Goal: Information Seeking & Learning: Learn about a topic

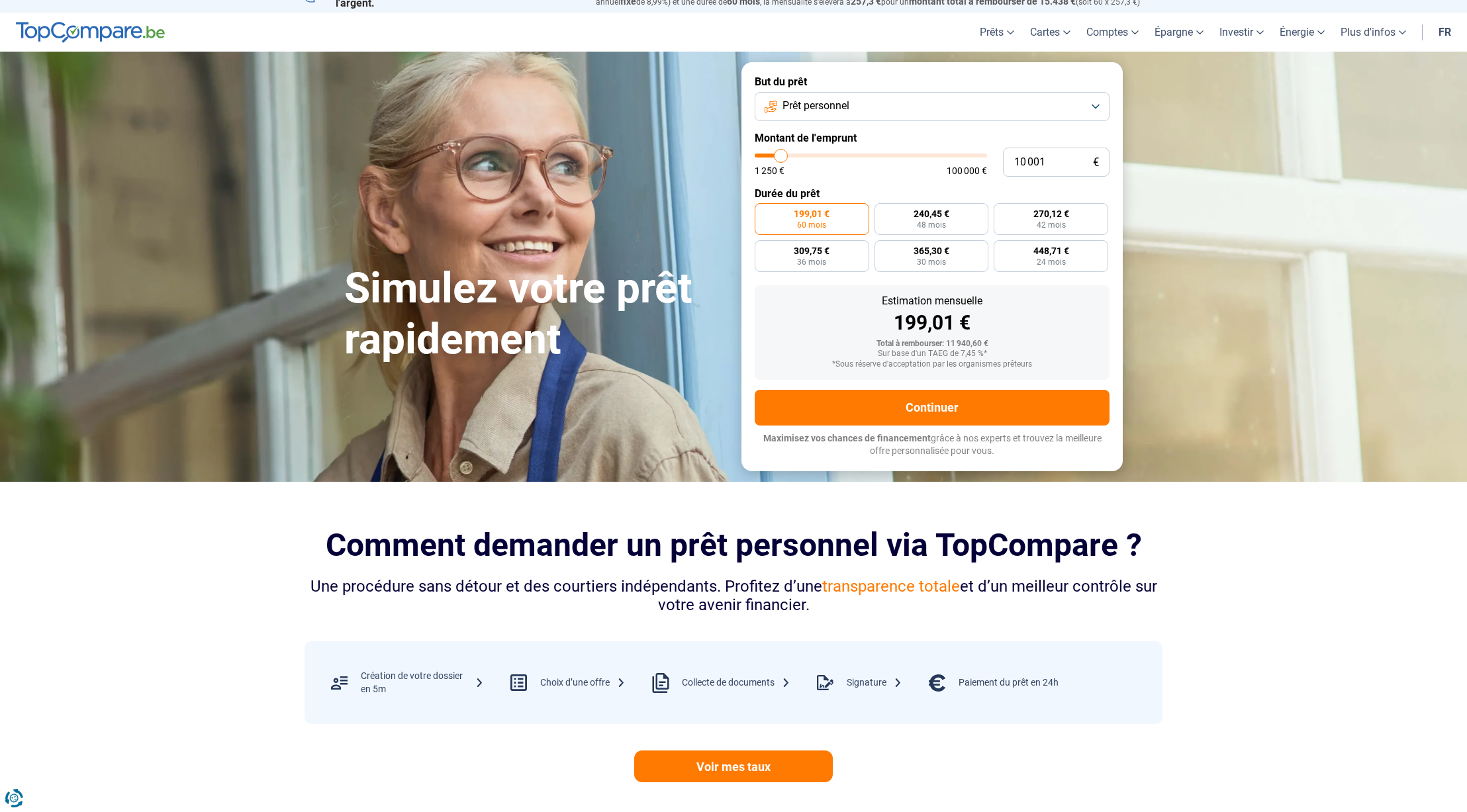
scroll to position [19, 0]
type input "9 750"
type input "9750"
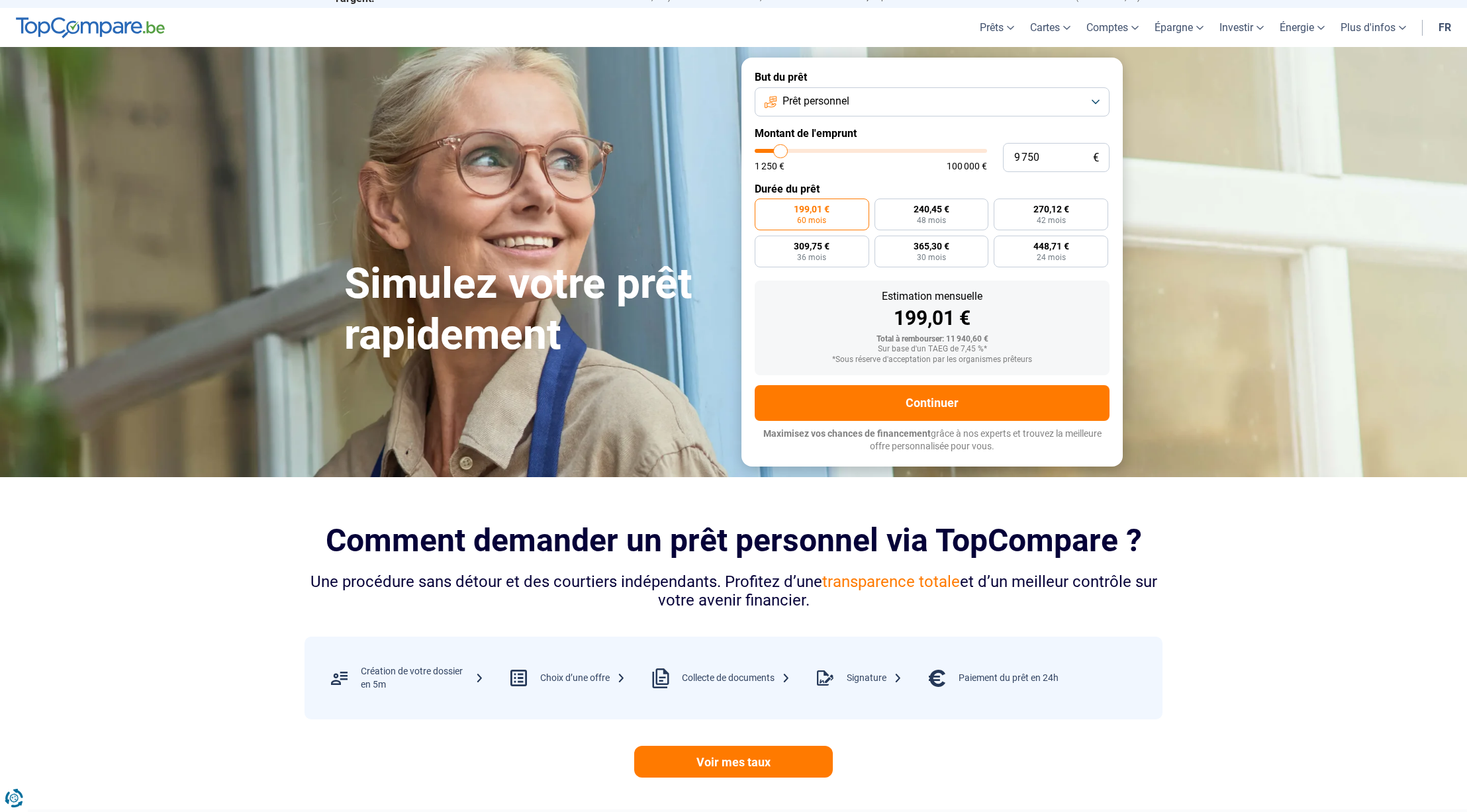
scroll to position [25, 0]
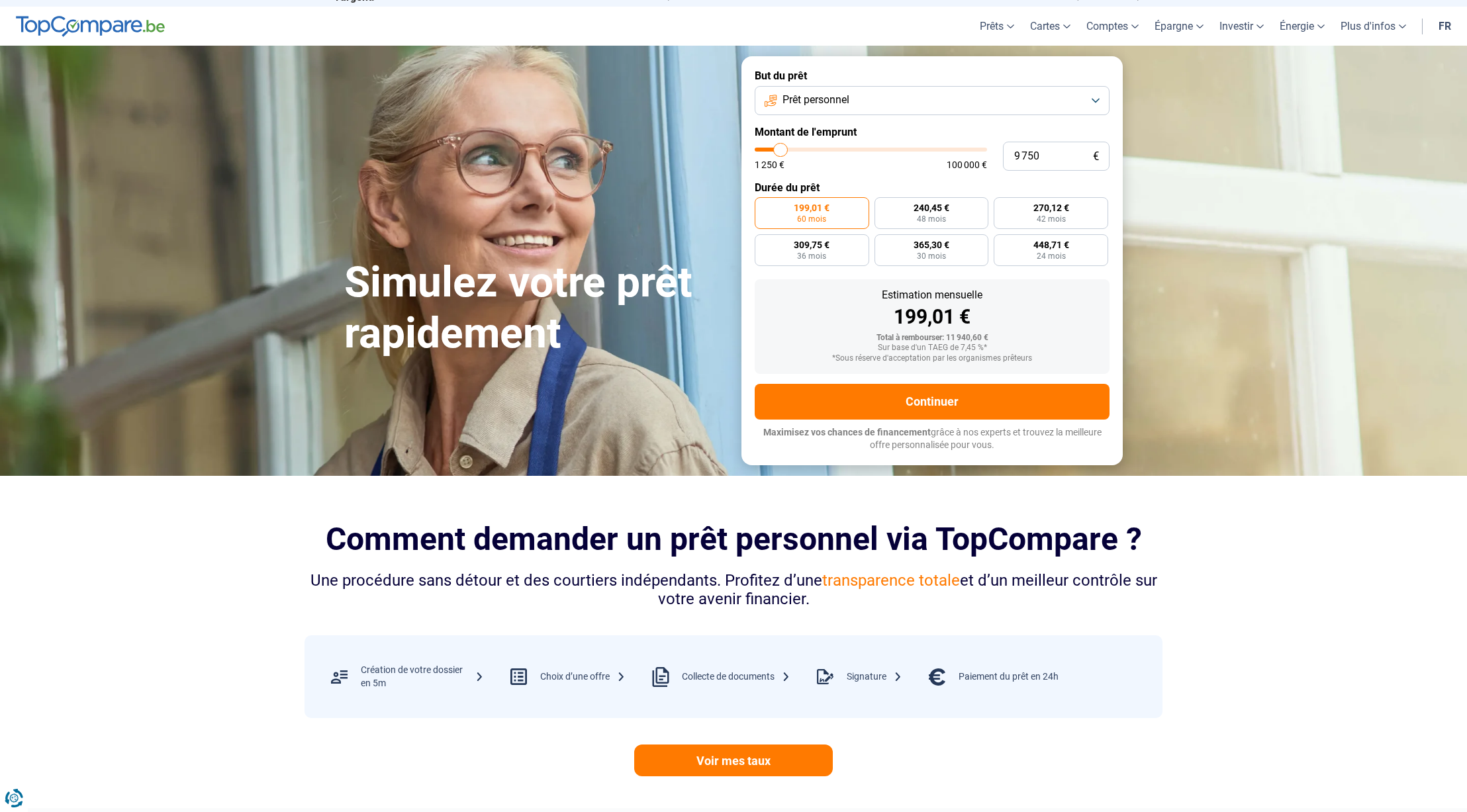
type input "10 250"
type input "10250"
type input "10 500"
type input "10500"
type input "10 750"
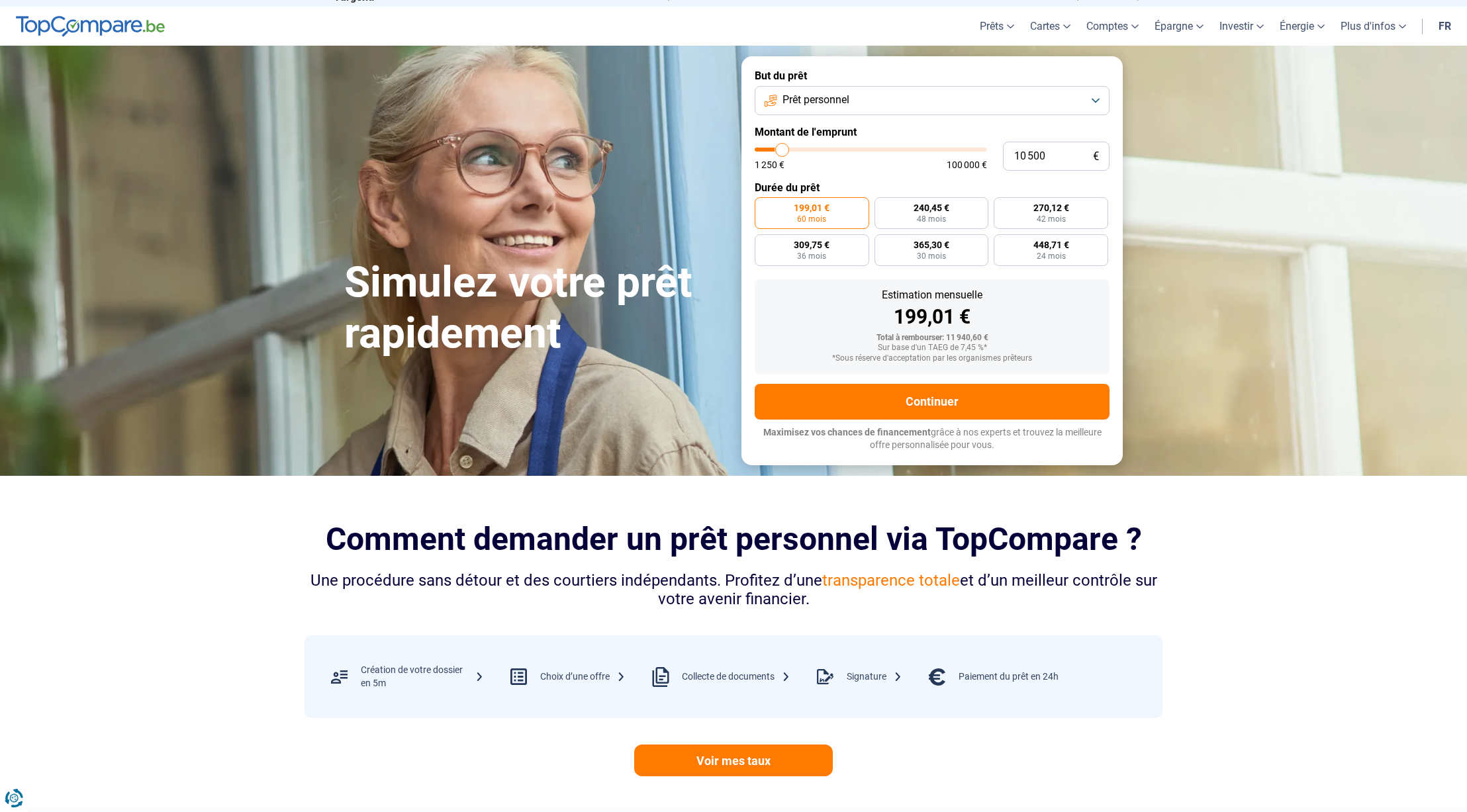
type input "10750"
type input "11 000"
type input "11000"
type input "11 750"
type input "11750"
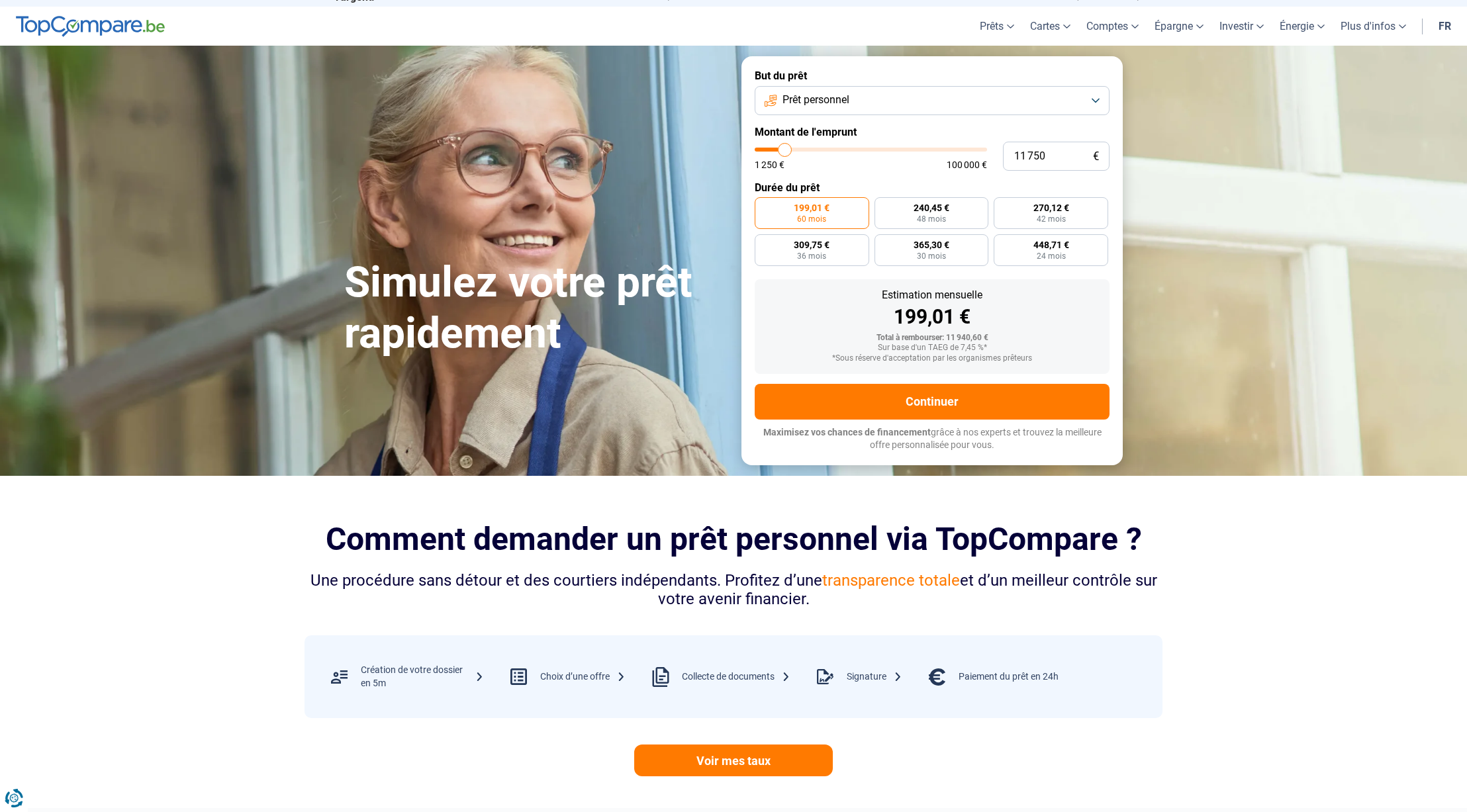
type input "12 500"
type input "12500"
type input "13 500"
type input "13500"
type input "13 750"
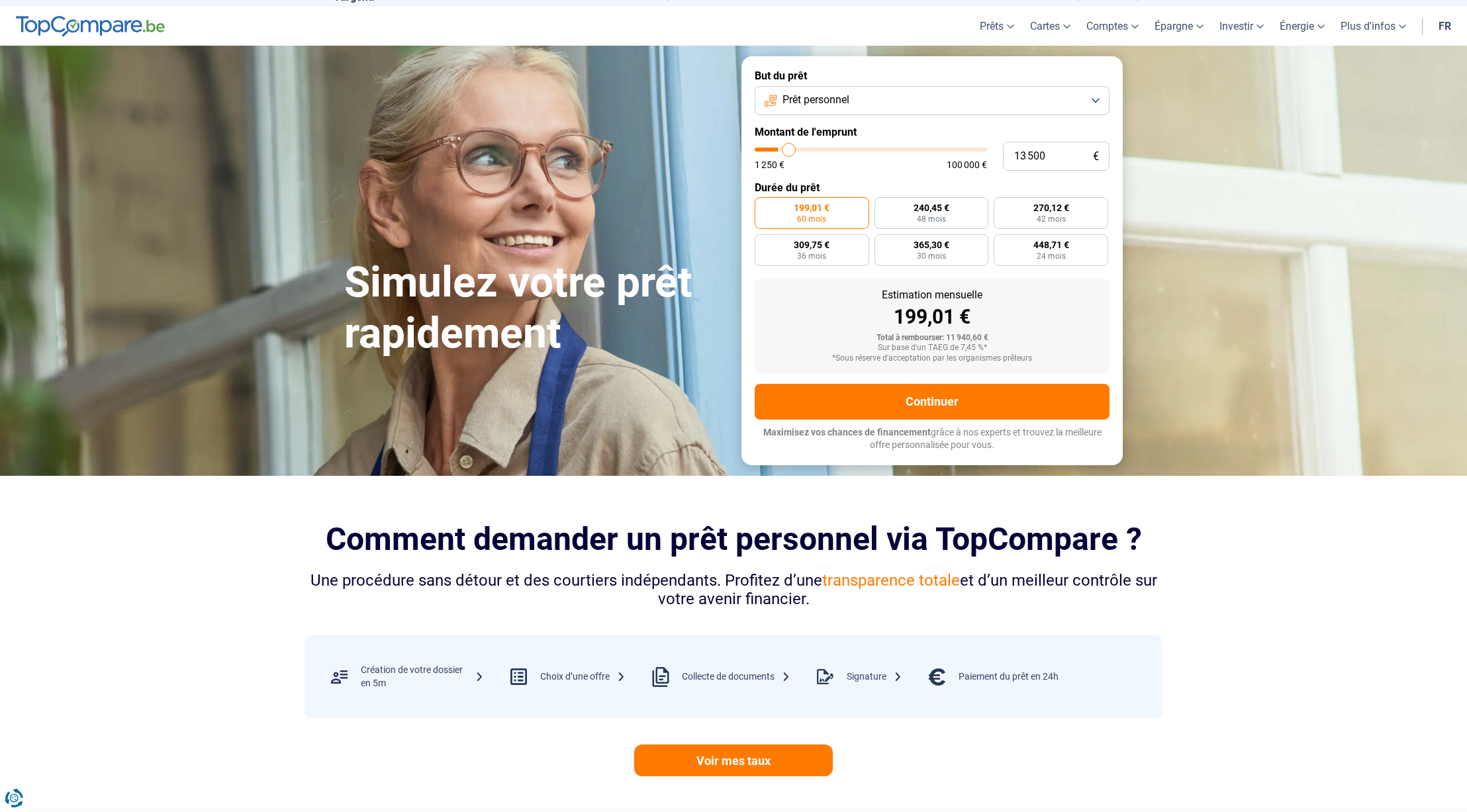
type input "13750"
type input "14 000"
type input "14000"
type input "14 250"
type input "14250"
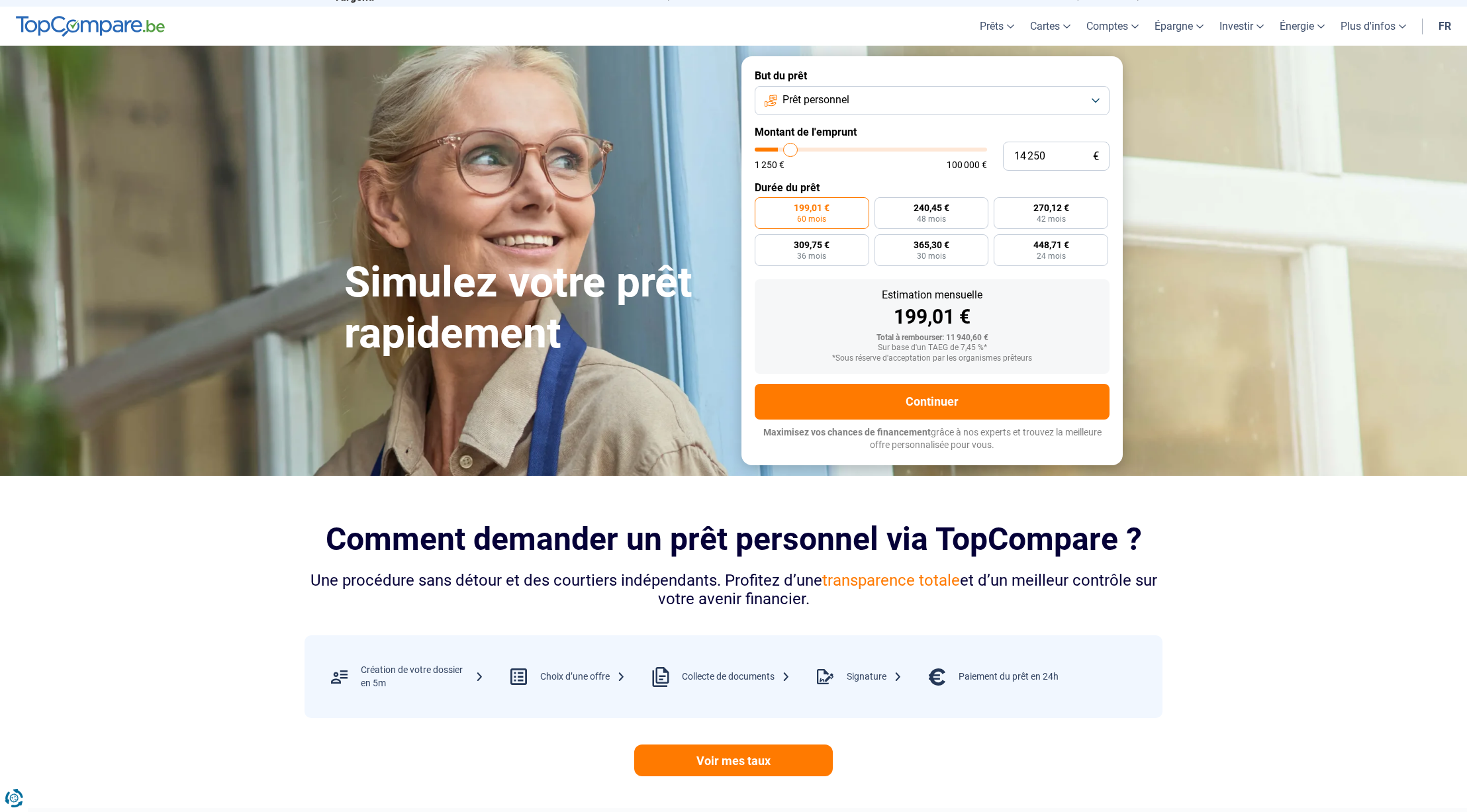
type input "14 750"
type input "14750"
type input "15 250"
type input "15250"
type input "15 750"
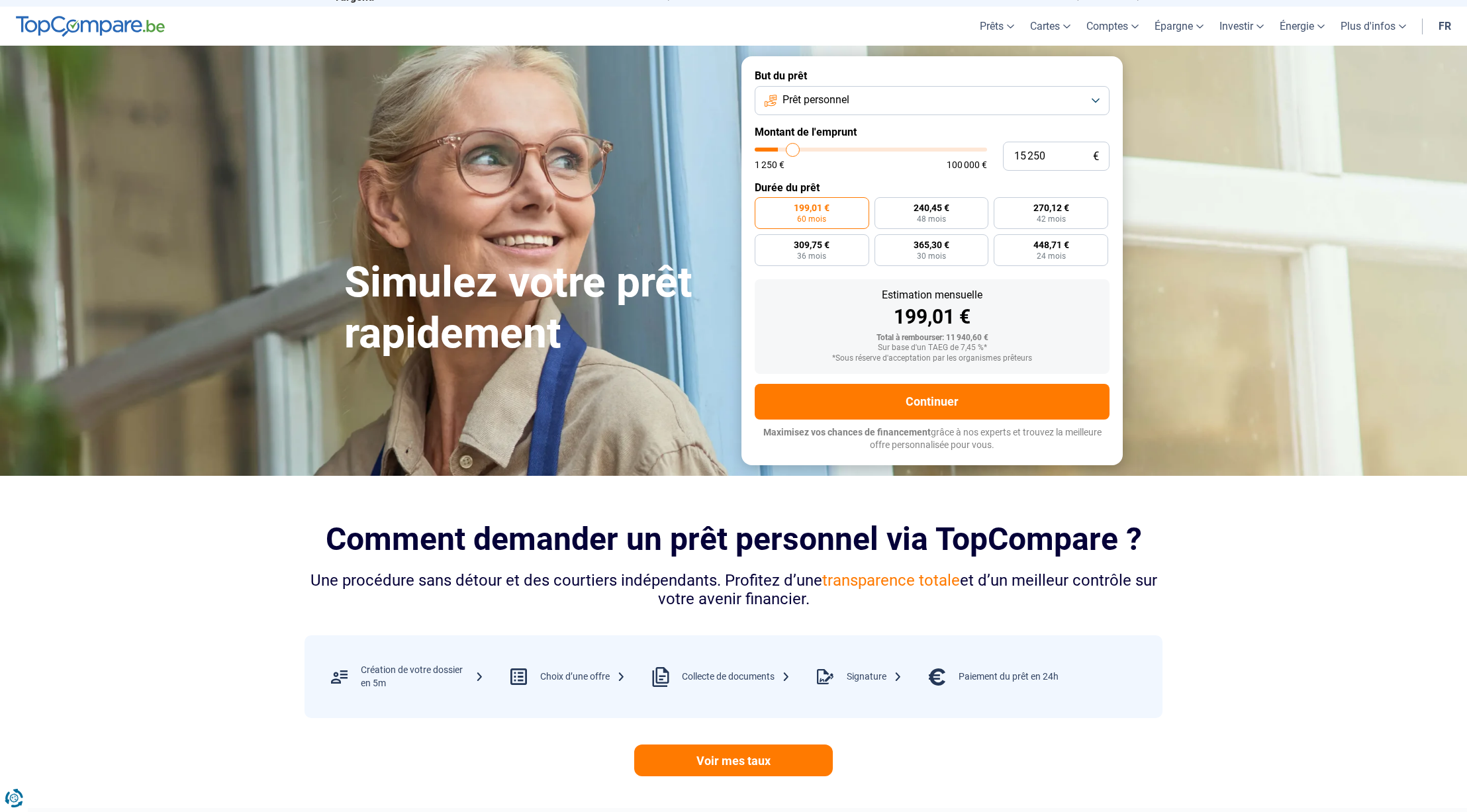
type input "15750"
type input "16 500"
type input "16500"
type input "16 750"
type input "16750"
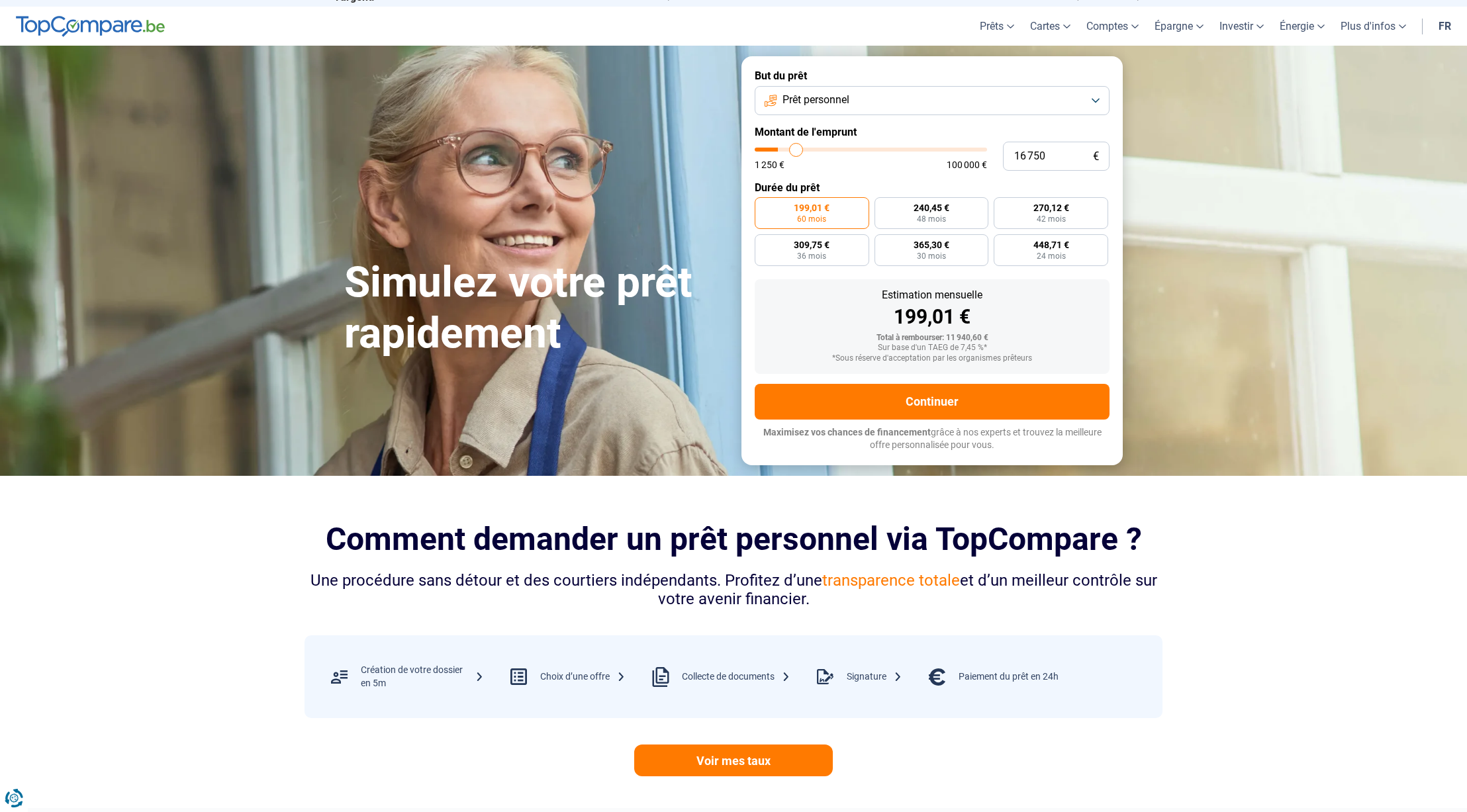
type input "17 000"
type input "17000"
type input "17 250"
type input "17250"
type input "17 750"
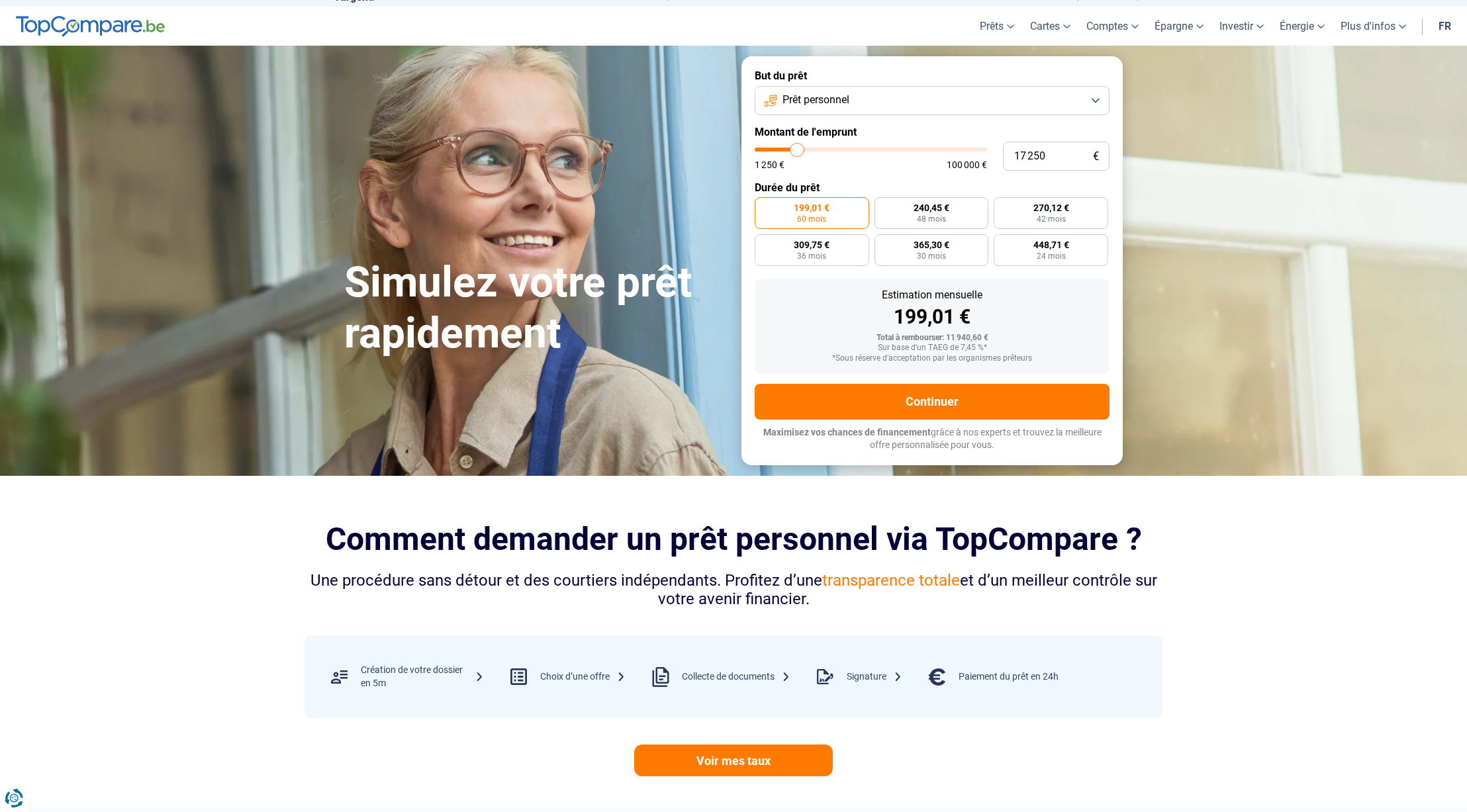
type input "17750"
type input "18 000"
type input "18000"
type input "18 500"
type input "18500"
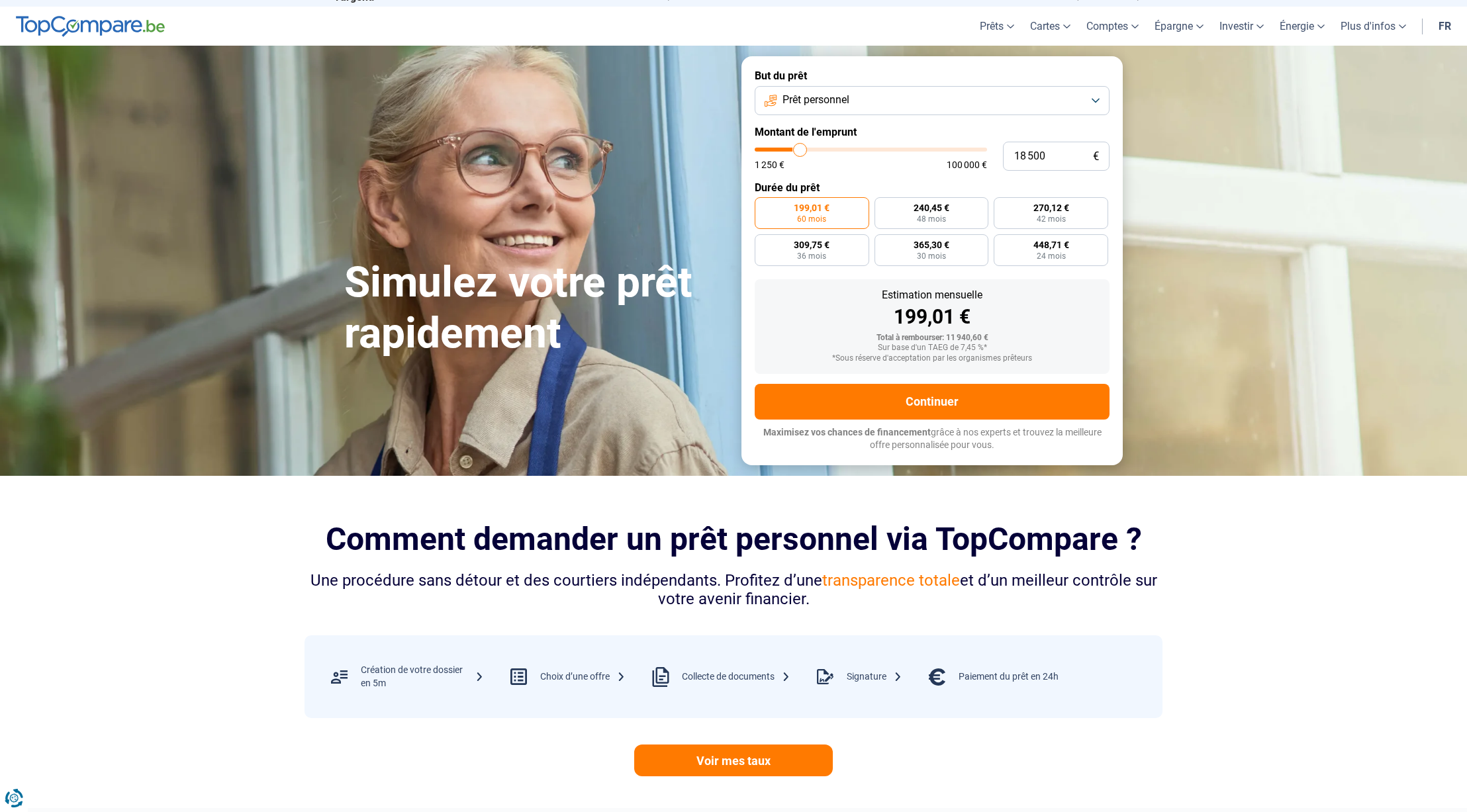
type input "19 250"
type input "19250"
type input "20 000"
type input "20000"
type input "20 750"
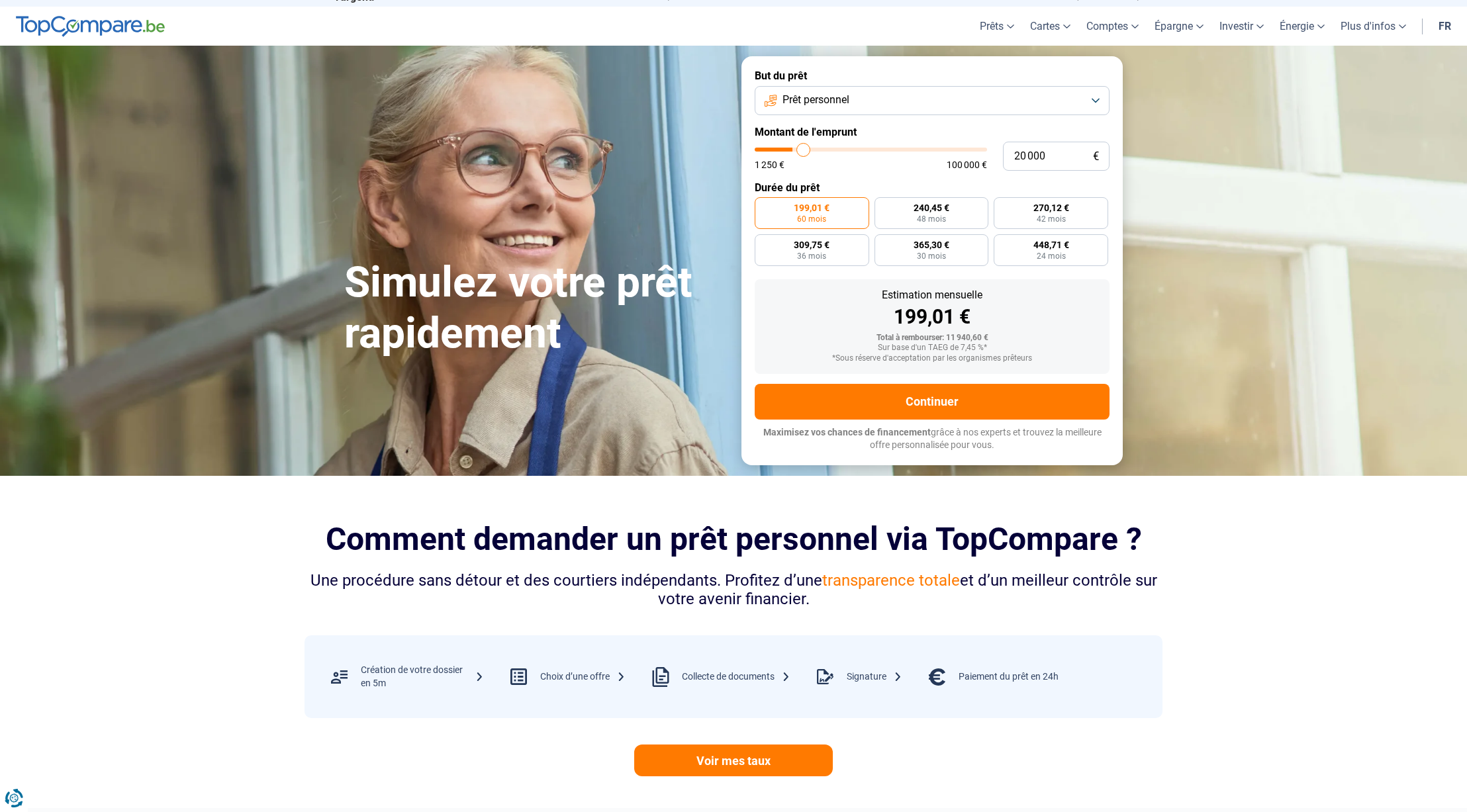
type input "20750"
type input "21 000"
type input "21000"
type input "21 250"
type input "21250"
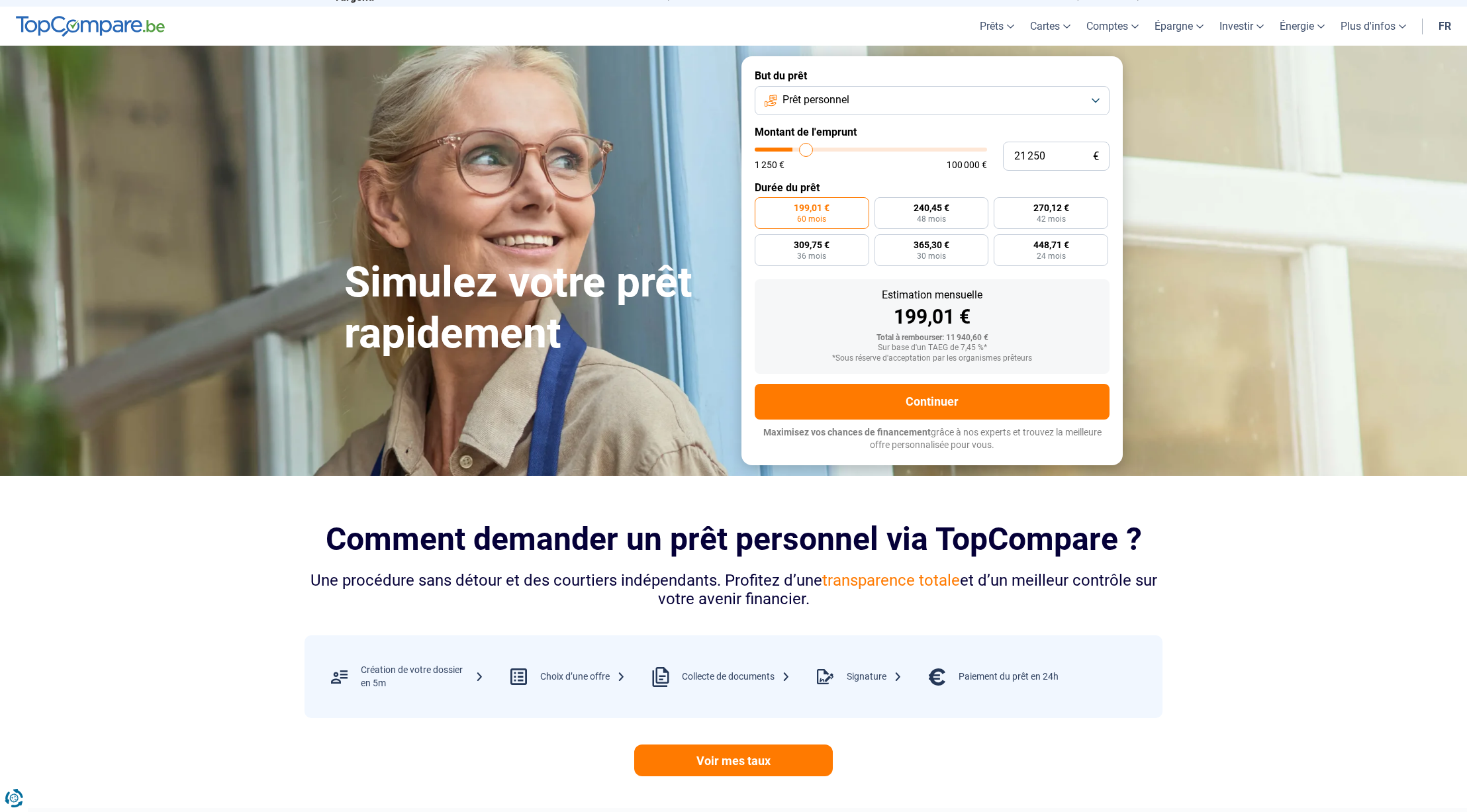
type input "22 000"
type input "22000"
type input "22 250"
type input "22250"
type input "22 500"
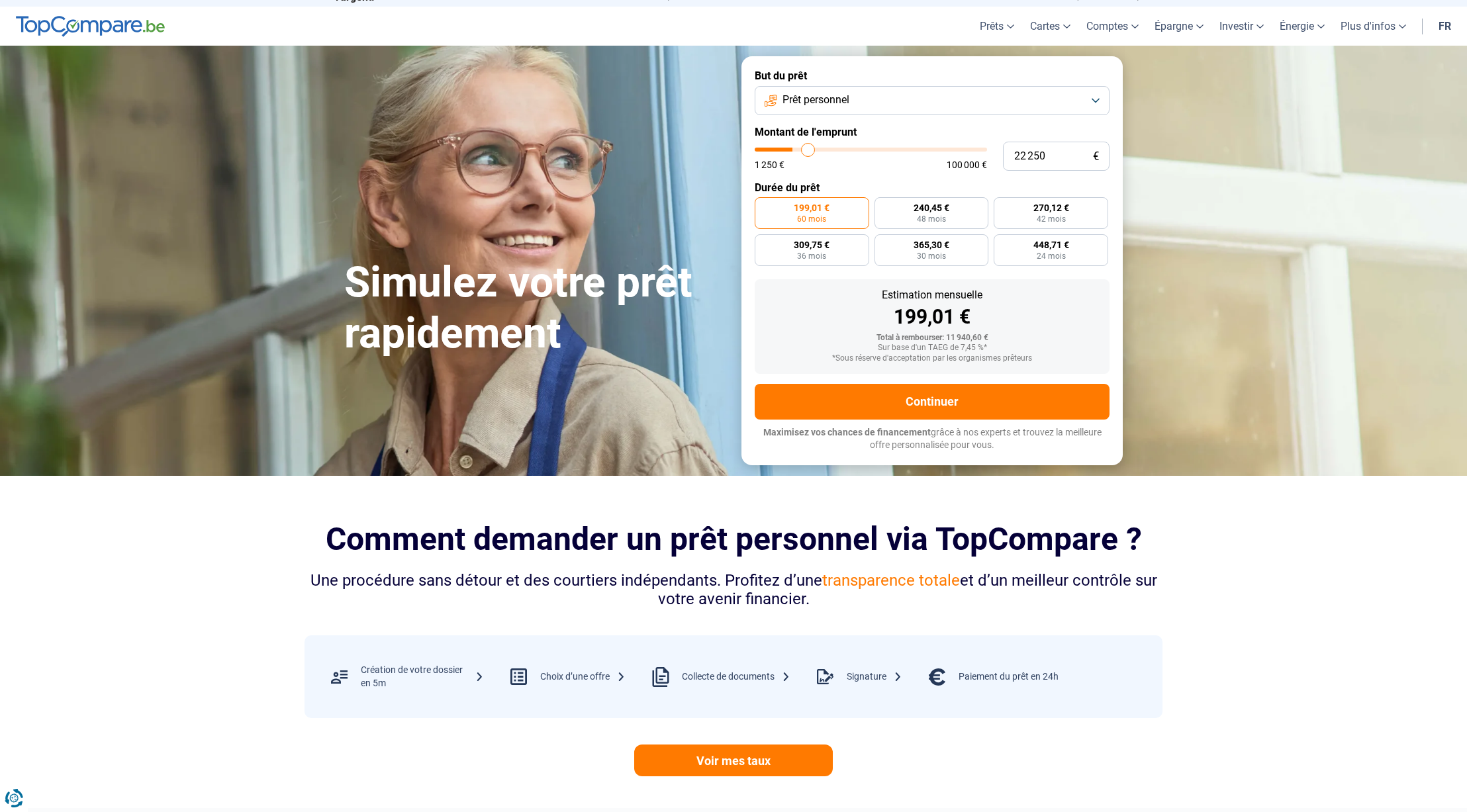
type input "22500"
type input "22 750"
type input "22750"
type input "23 000"
type input "23000"
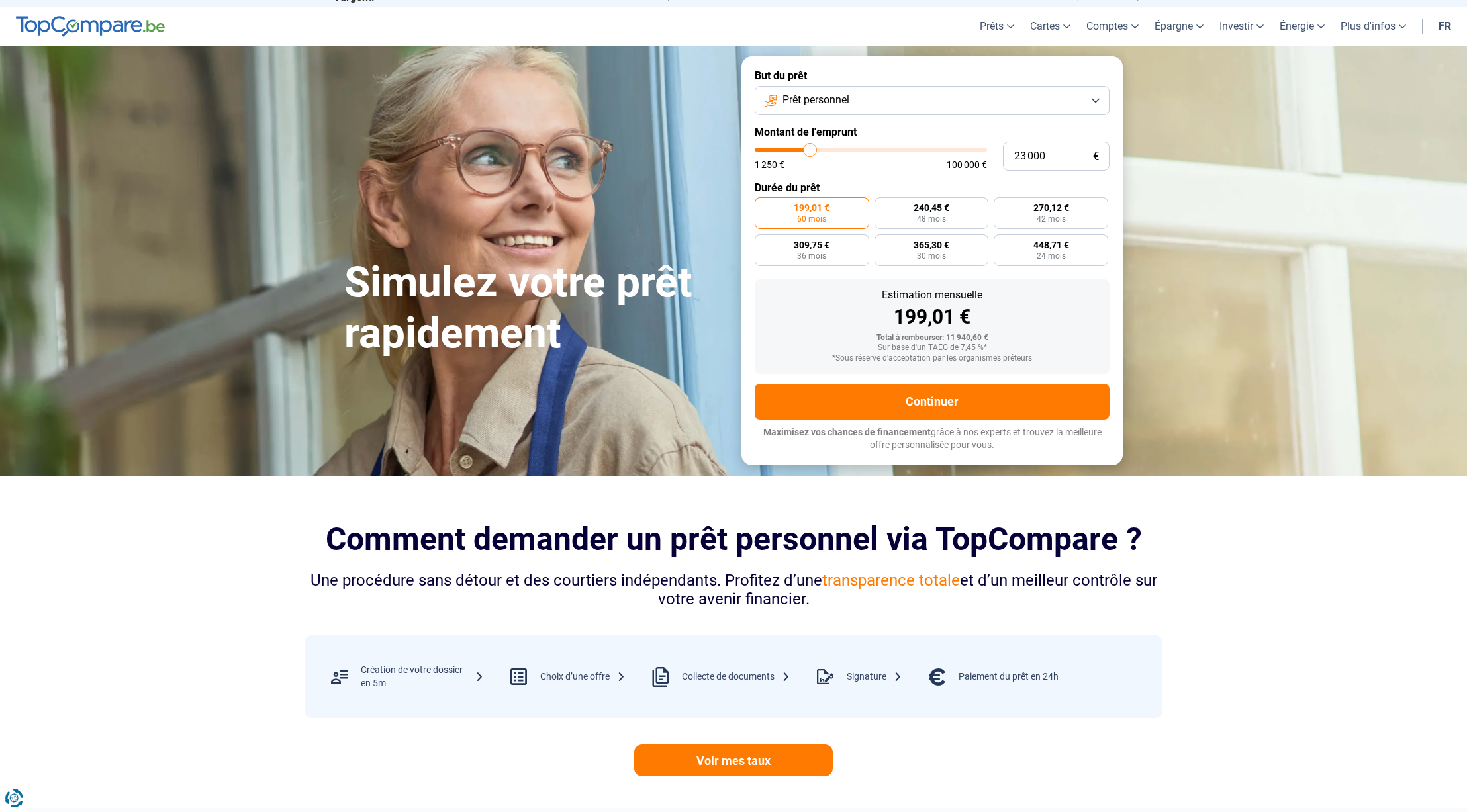
type input "23 500"
type input "23500"
type input "23 750"
type input "23750"
type input "24 250"
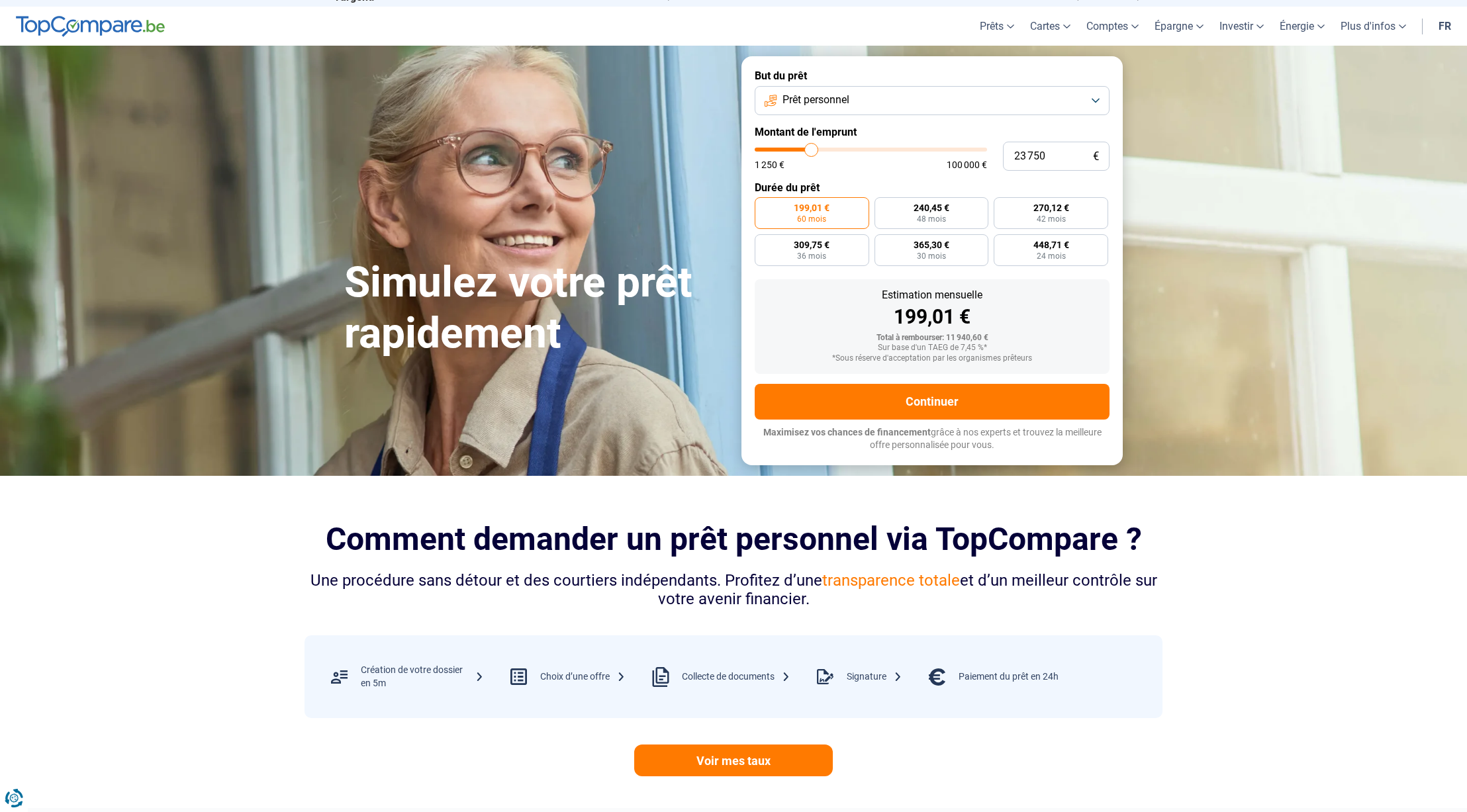
type input "24250"
type input "24 500"
type input "24500"
type input "25 000"
type input "25000"
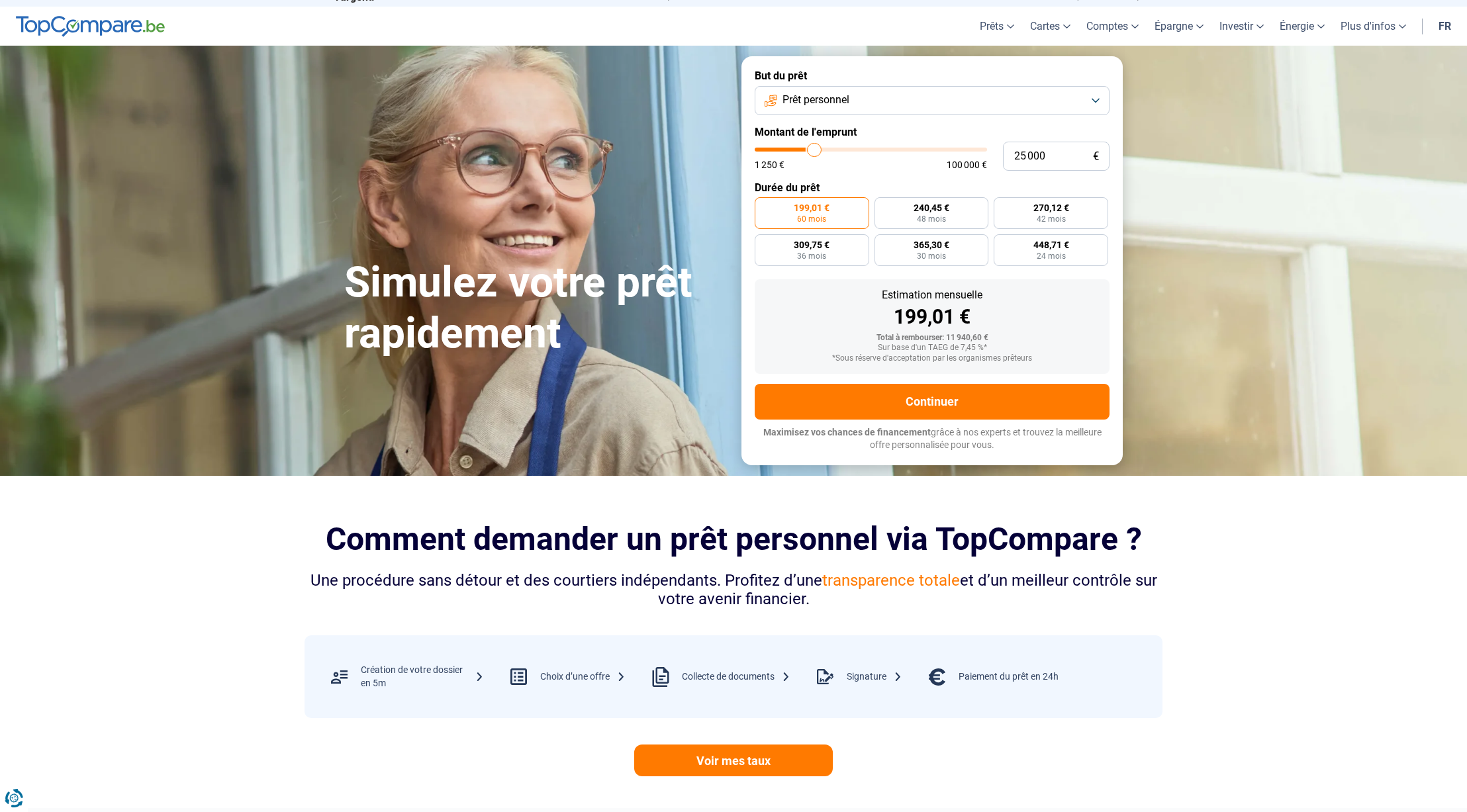
type input "25 250"
type input "25250"
type input "26 000"
type input "26000"
type input "26 750"
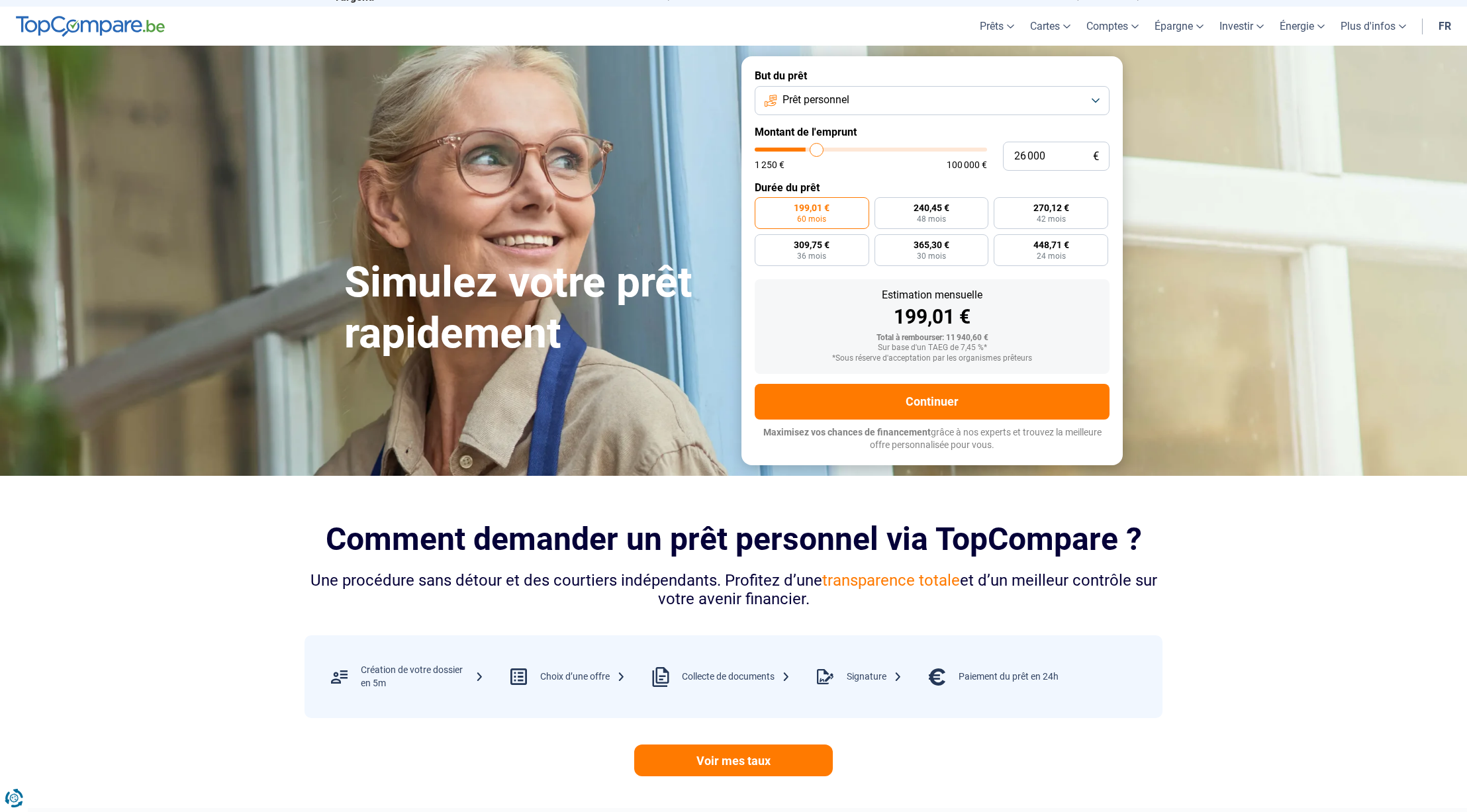
type input "26750"
type input "27 500"
type input "27500"
type input "28 500"
type input "28500"
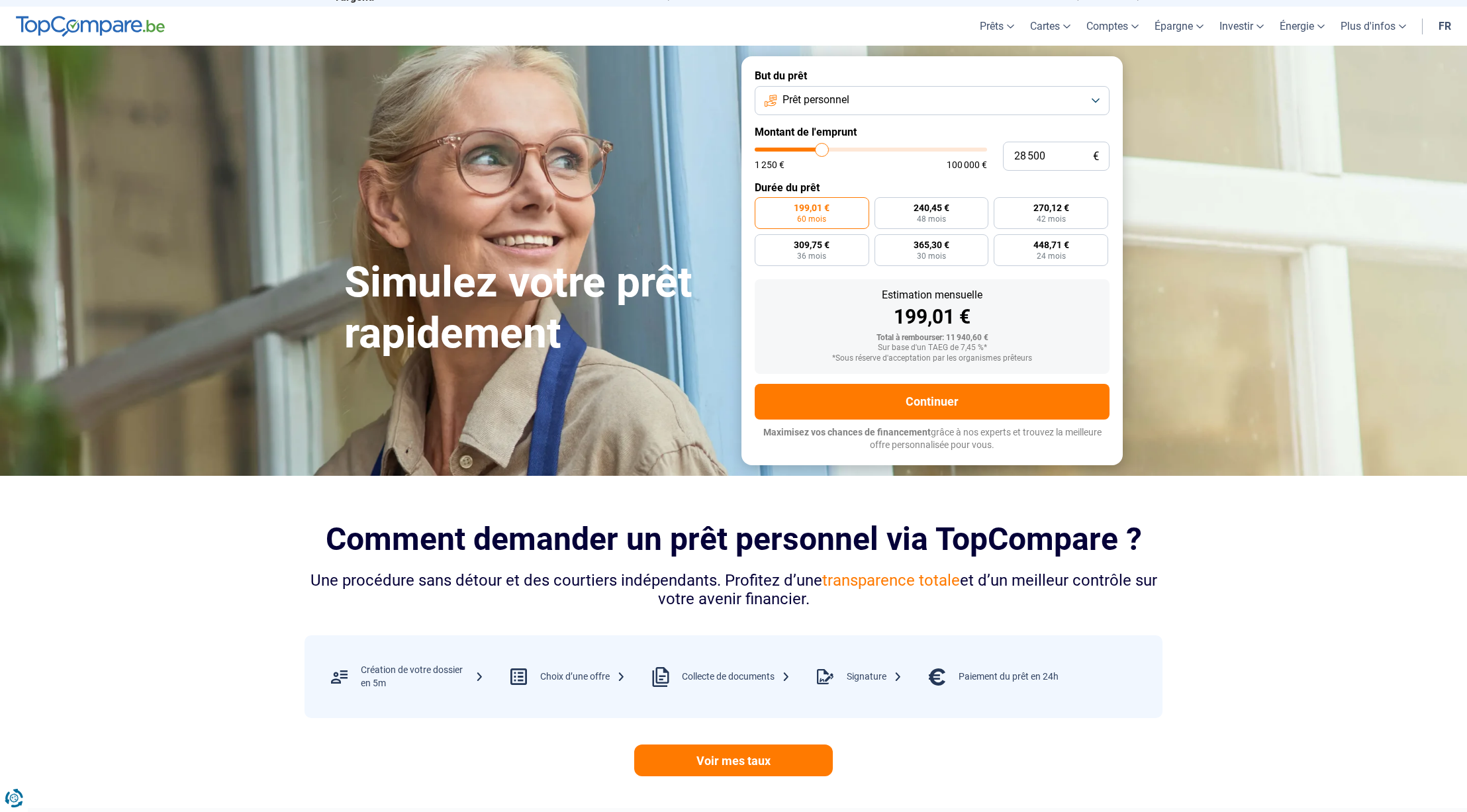
type input "28 750"
type input "28750"
type input "29 000"
type input "29000"
type input "29 750"
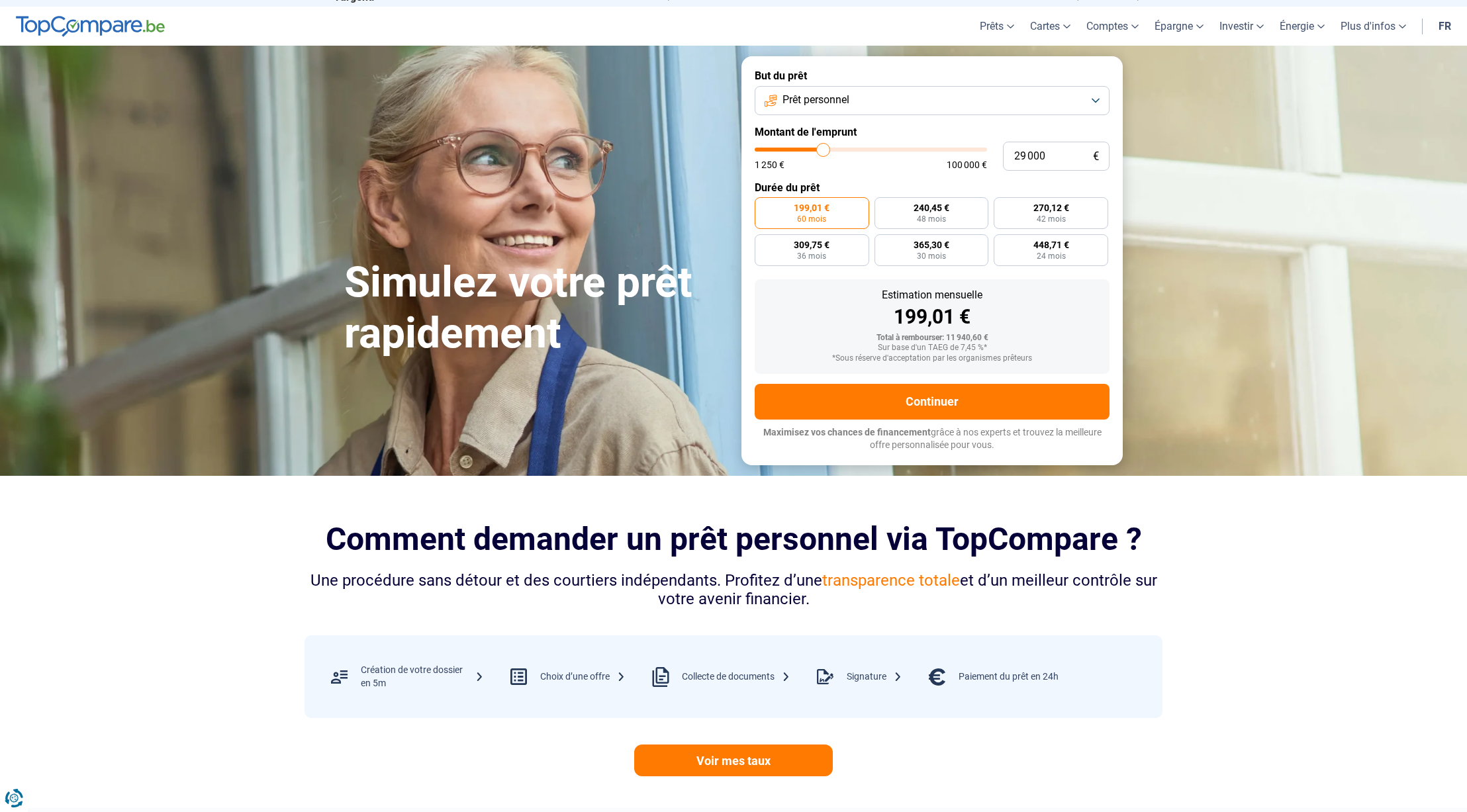
type input "29750"
type input "30 250"
type input "30250"
type input "30 500"
type input "30500"
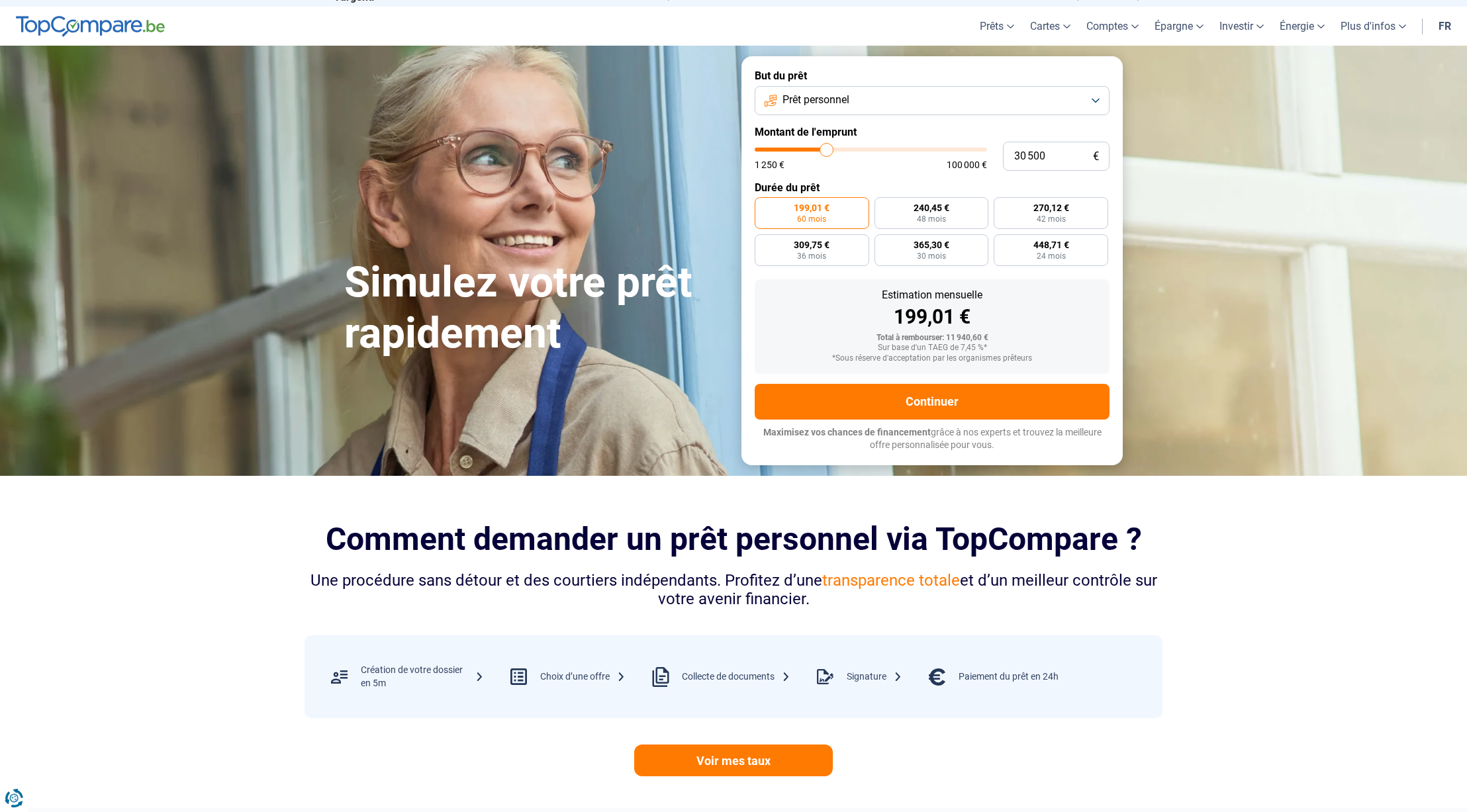
type input "31 250"
type input "31250"
type input "32 500"
type input "32500"
type input "33 000"
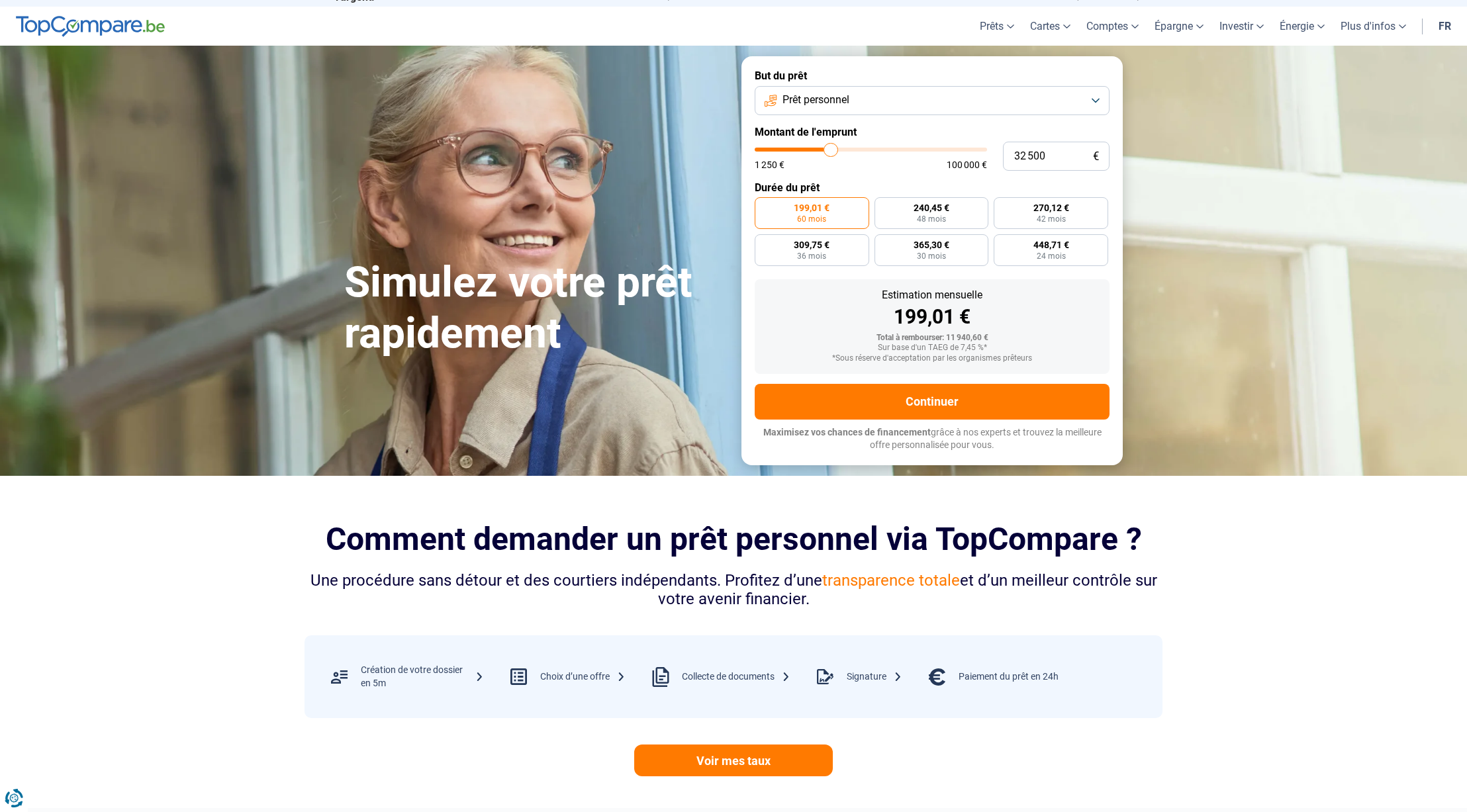
type input "33000"
type input "33 500"
type input "33500"
type input "34 000"
type input "34000"
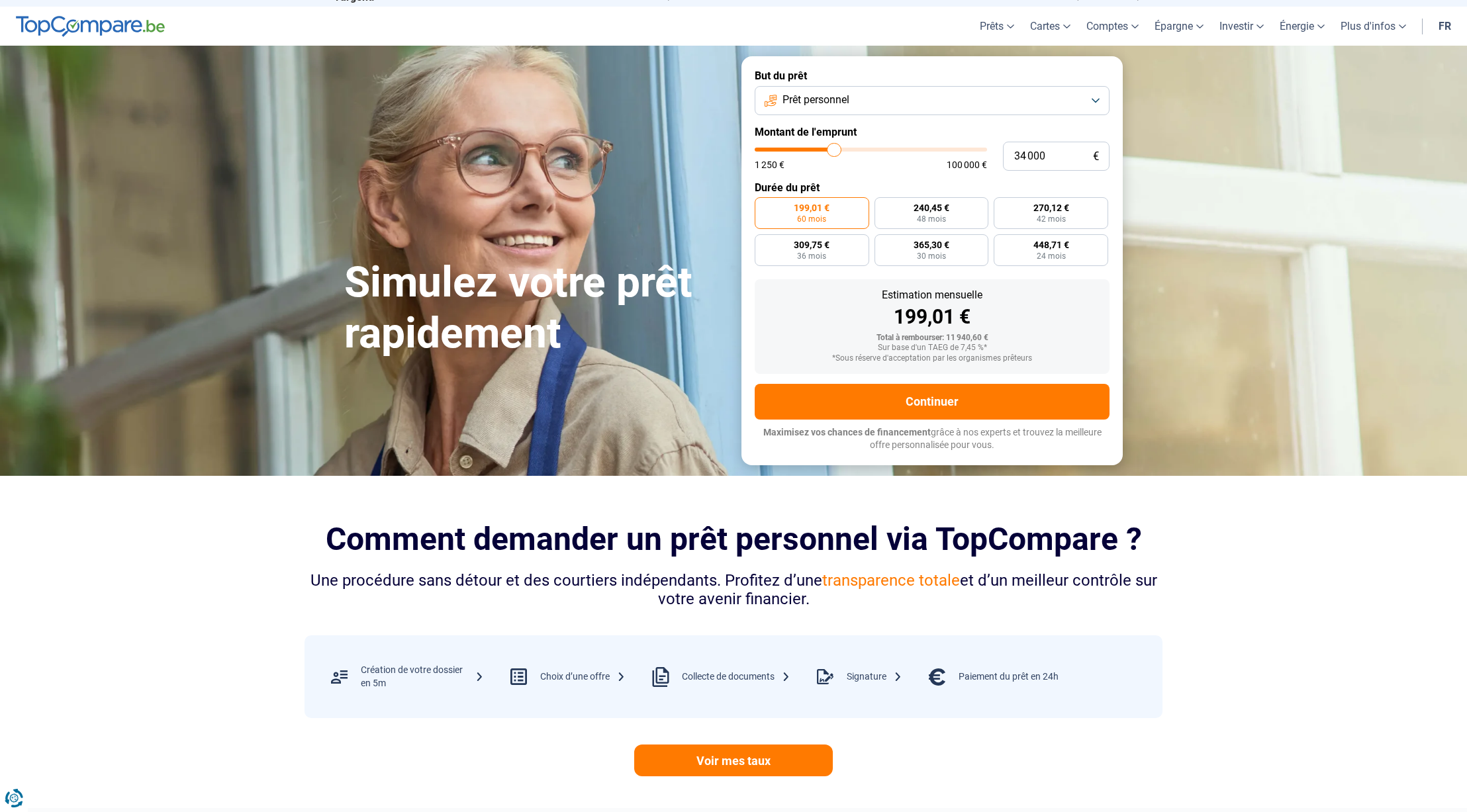
type input "34 250"
type input "34250"
type input "34 500"
type input "34500"
type input "34 750"
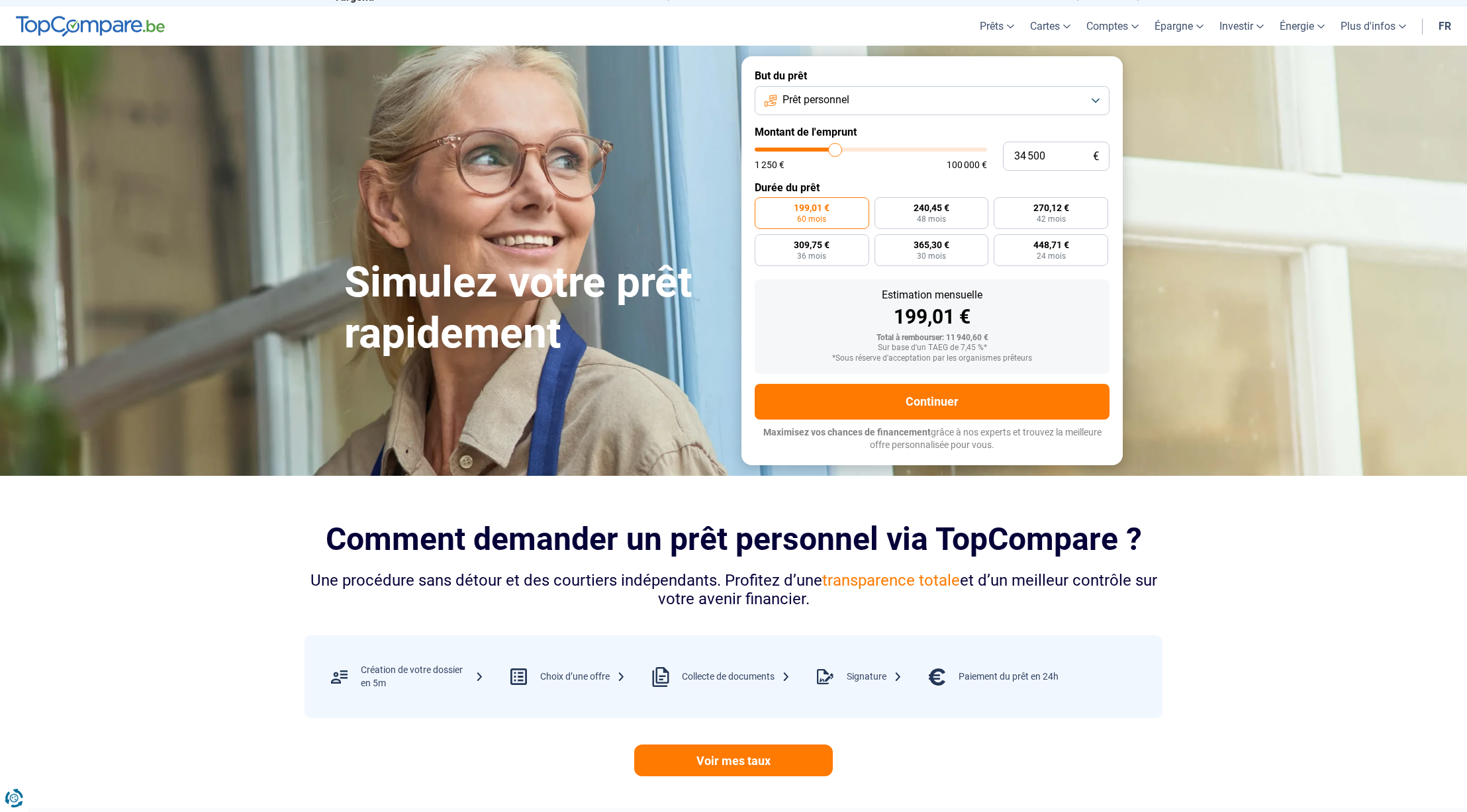
type input "34750"
type input "35 000"
type input "35000"
type input "35 500"
type input "35500"
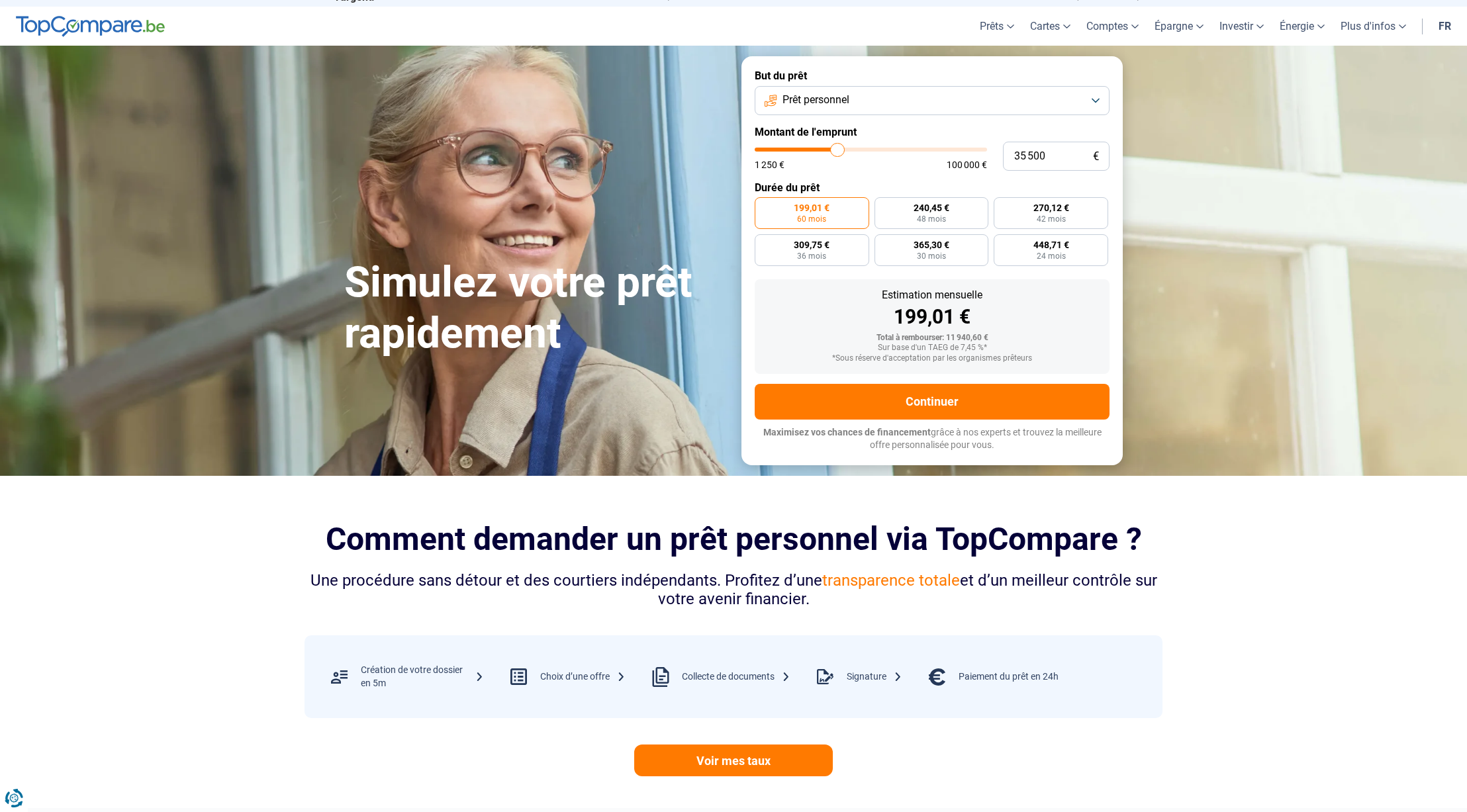
type input "35 750"
type input "35750"
type input "36 500"
type input "36500"
type input "37 000"
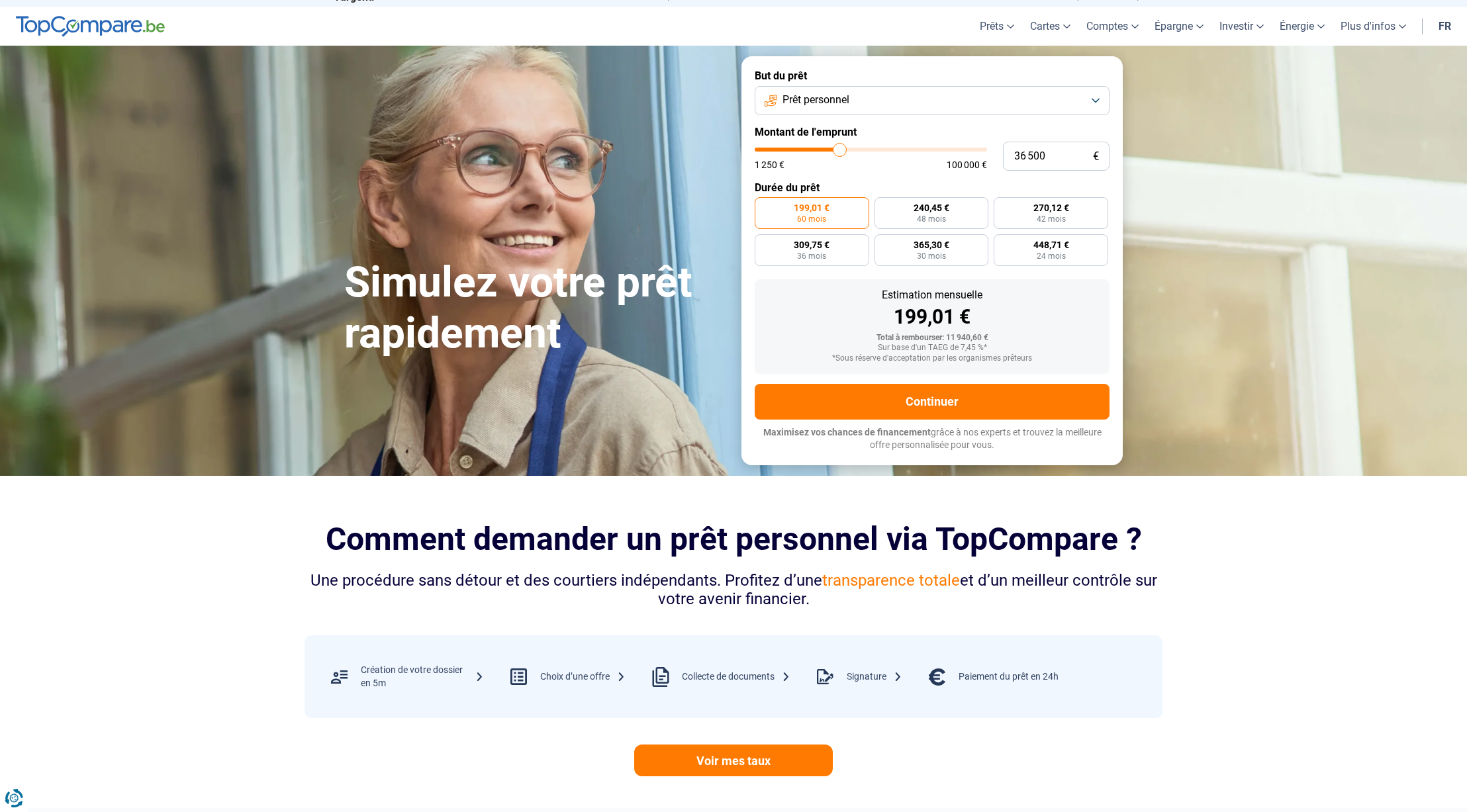
type input "37000"
type input "36 500"
type input "36500"
type input "36 250"
type input "36250"
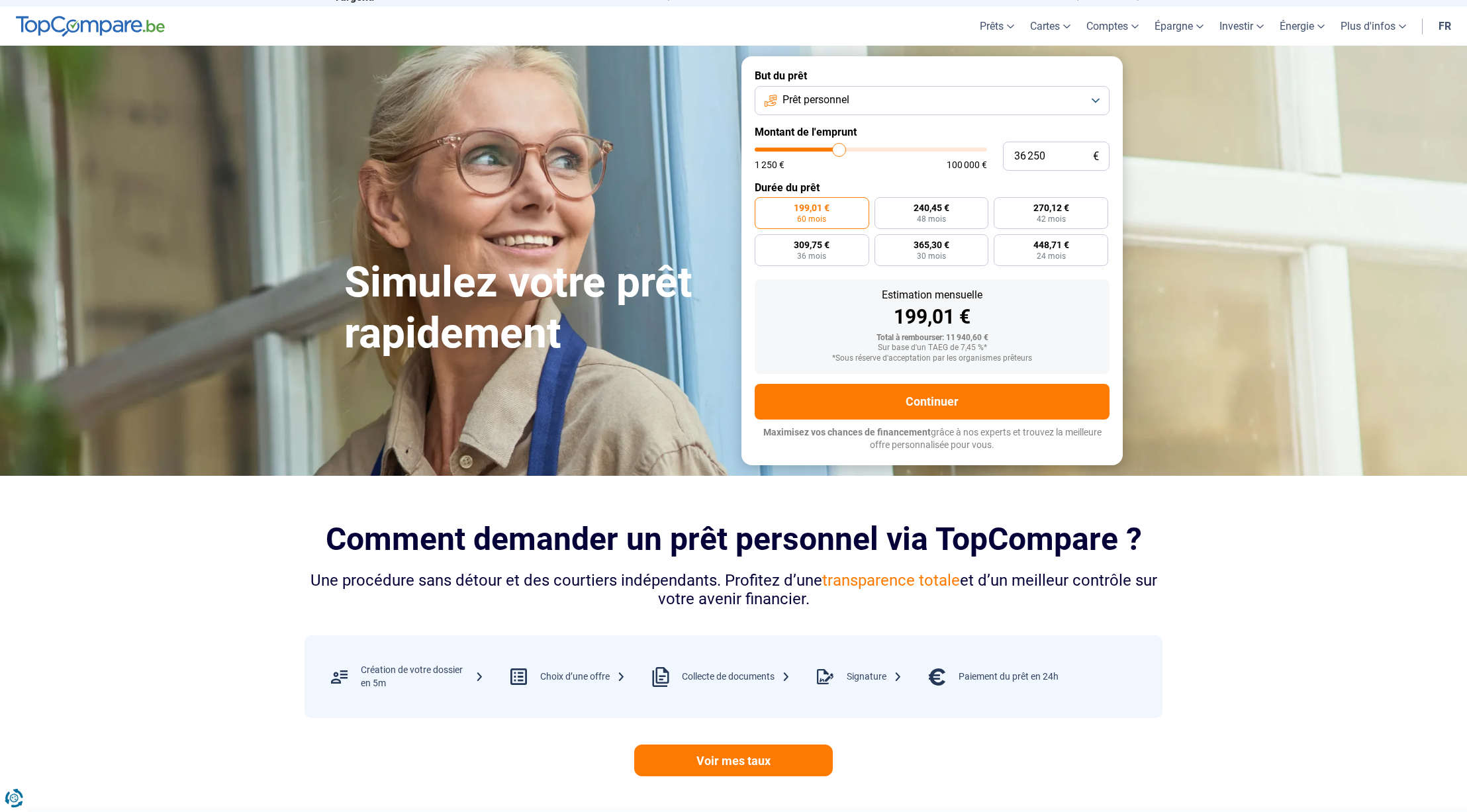
type input "36 000"
type input "36000"
type input "34 750"
type input "34750"
type input "34 500"
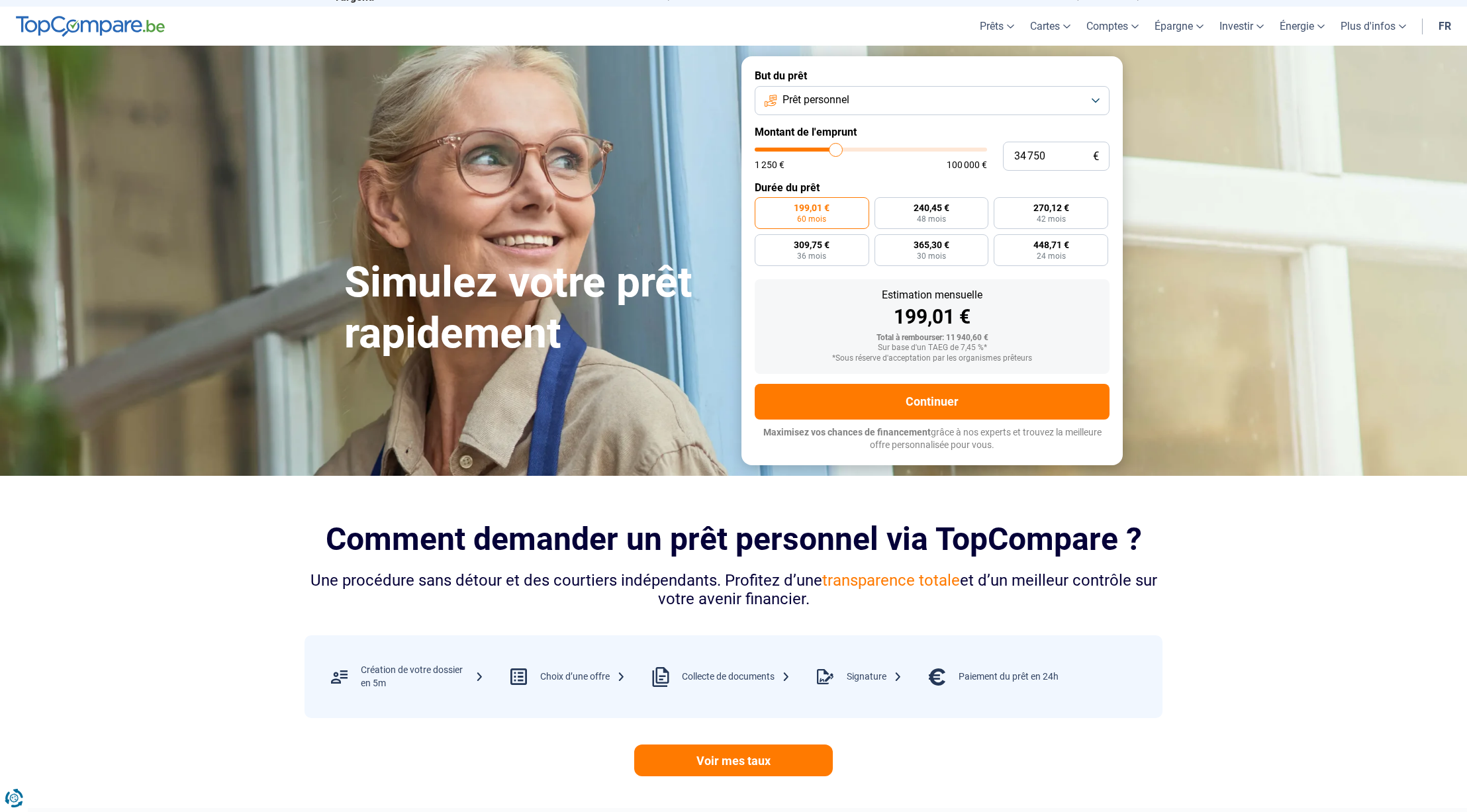
type input "34500"
type input "33 500"
type input "33500"
type input "33 250"
type input "33250"
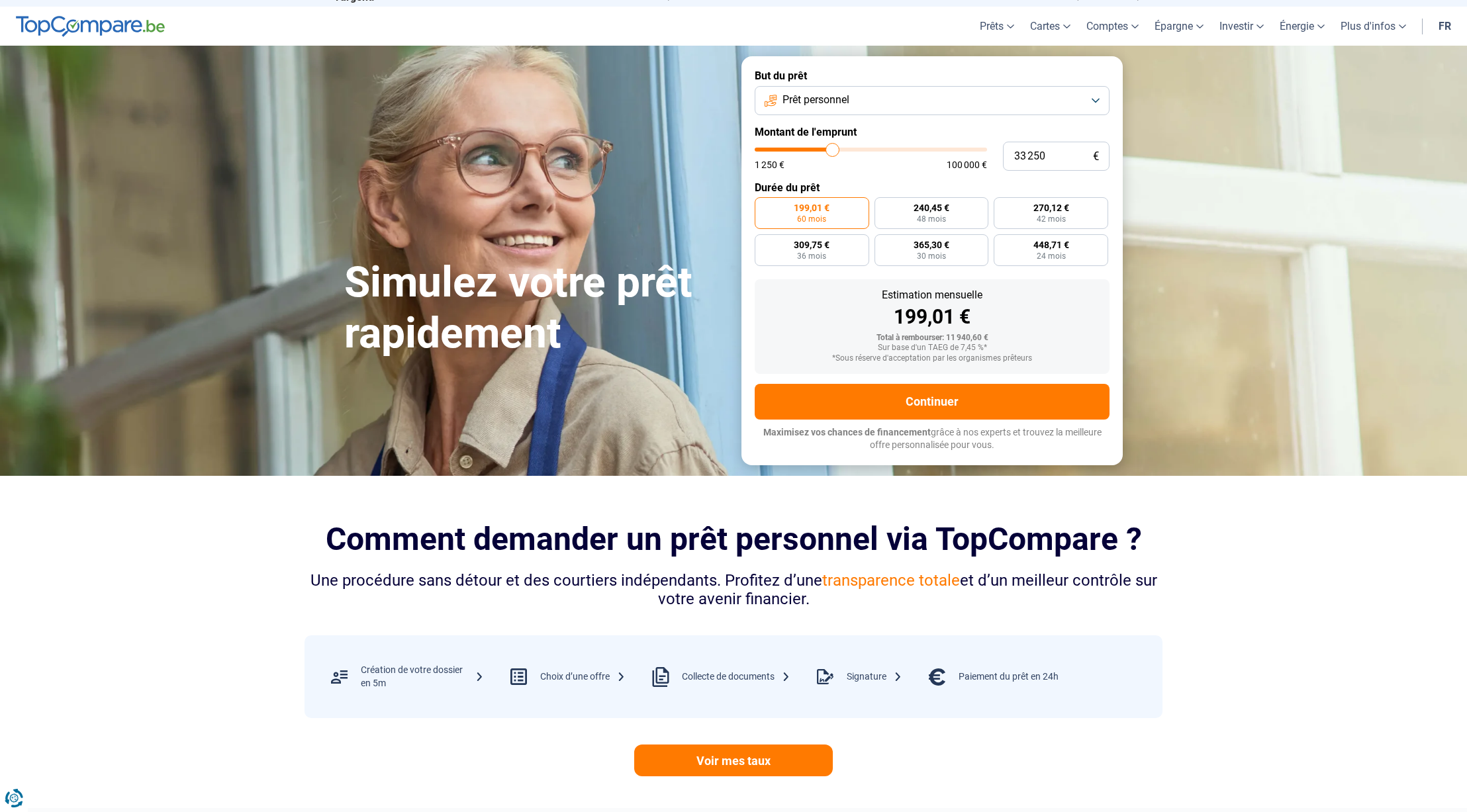
type input "33 000"
type input "33000"
type input "32 000"
type input "32000"
type input "31 750"
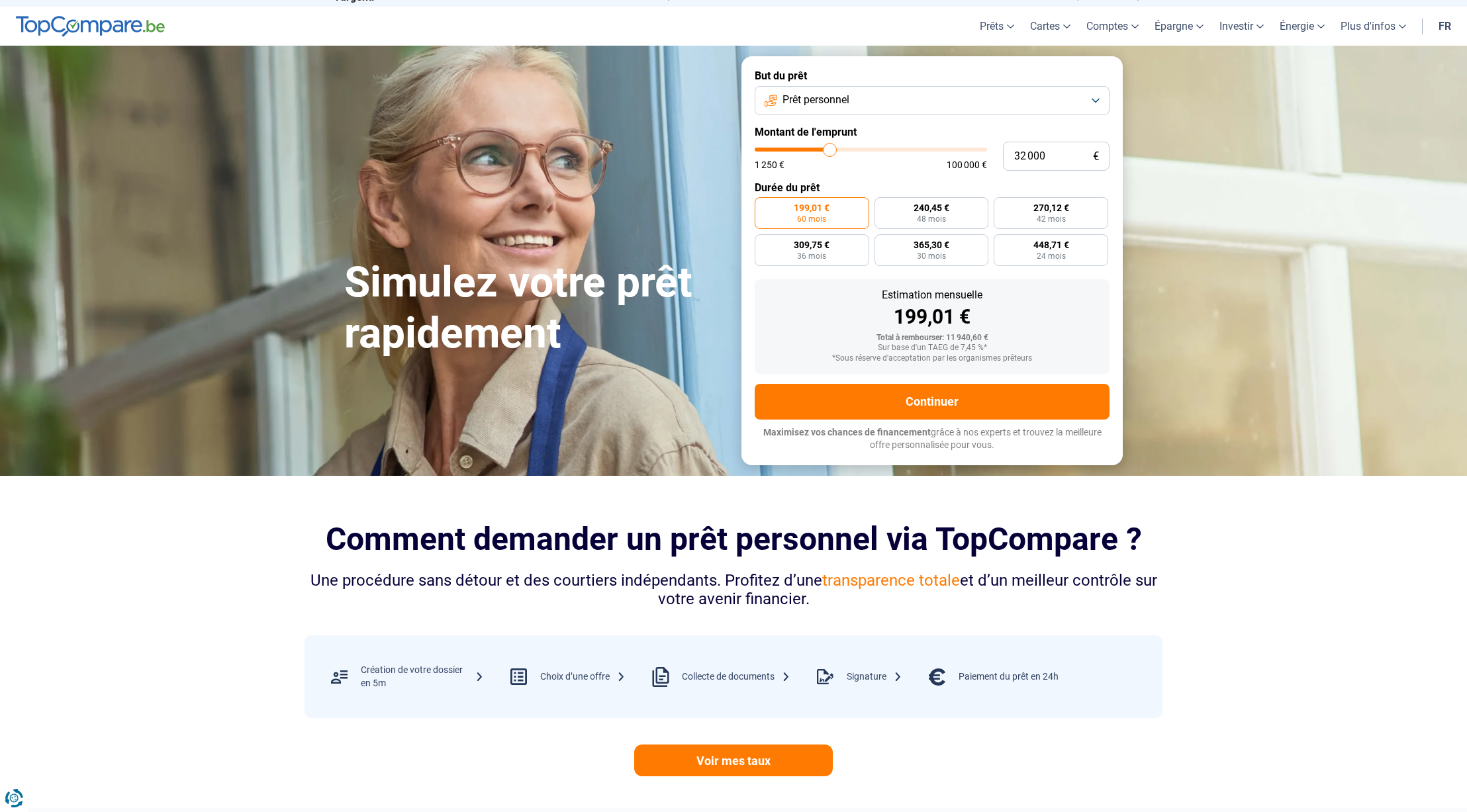
type input "31750"
type input "31 500"
type input "31500"
type input "31 250"
type input "31250"
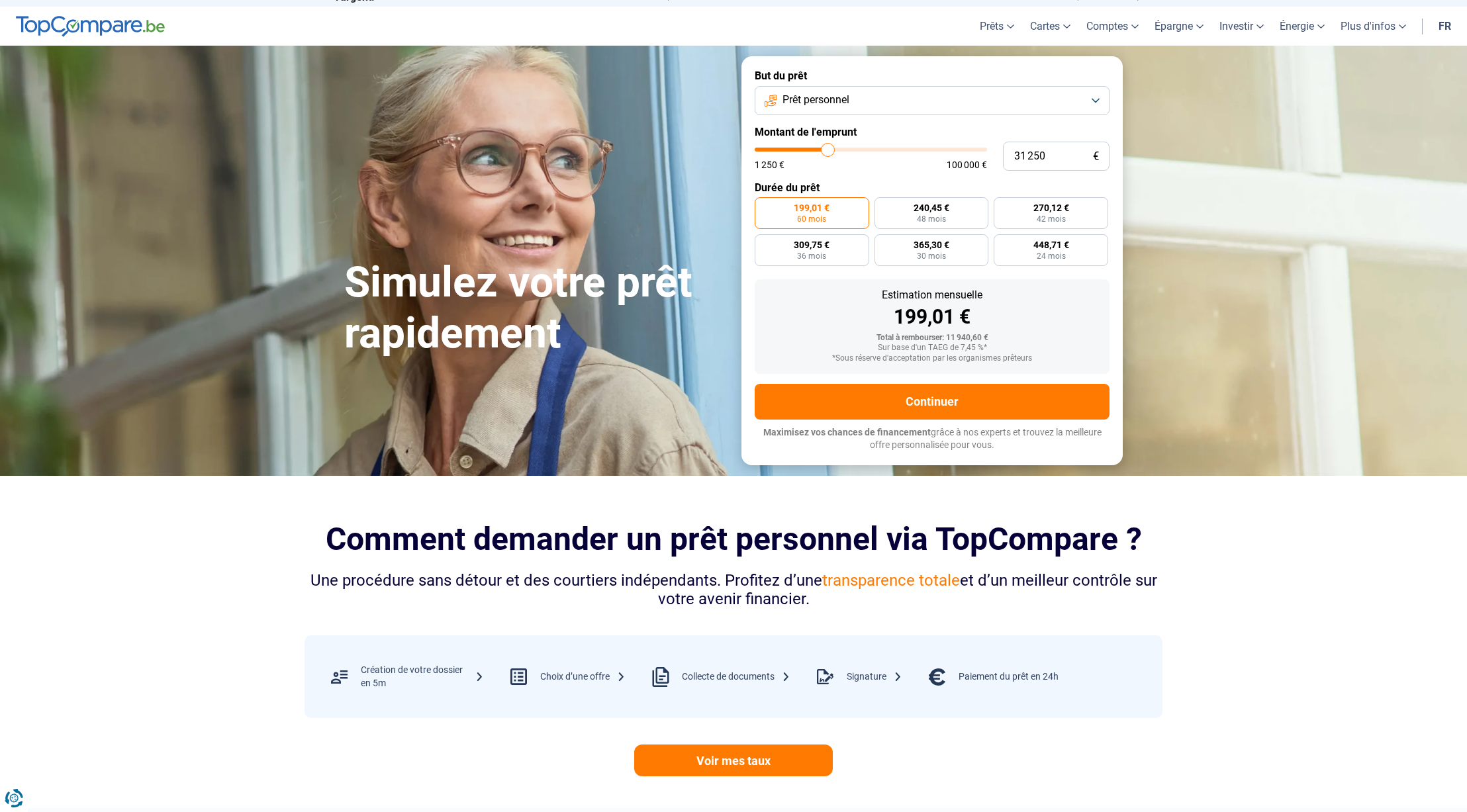
type input "30 500"
type input "30500"
type input "30 250"
type input "30250"
type input "29 750"
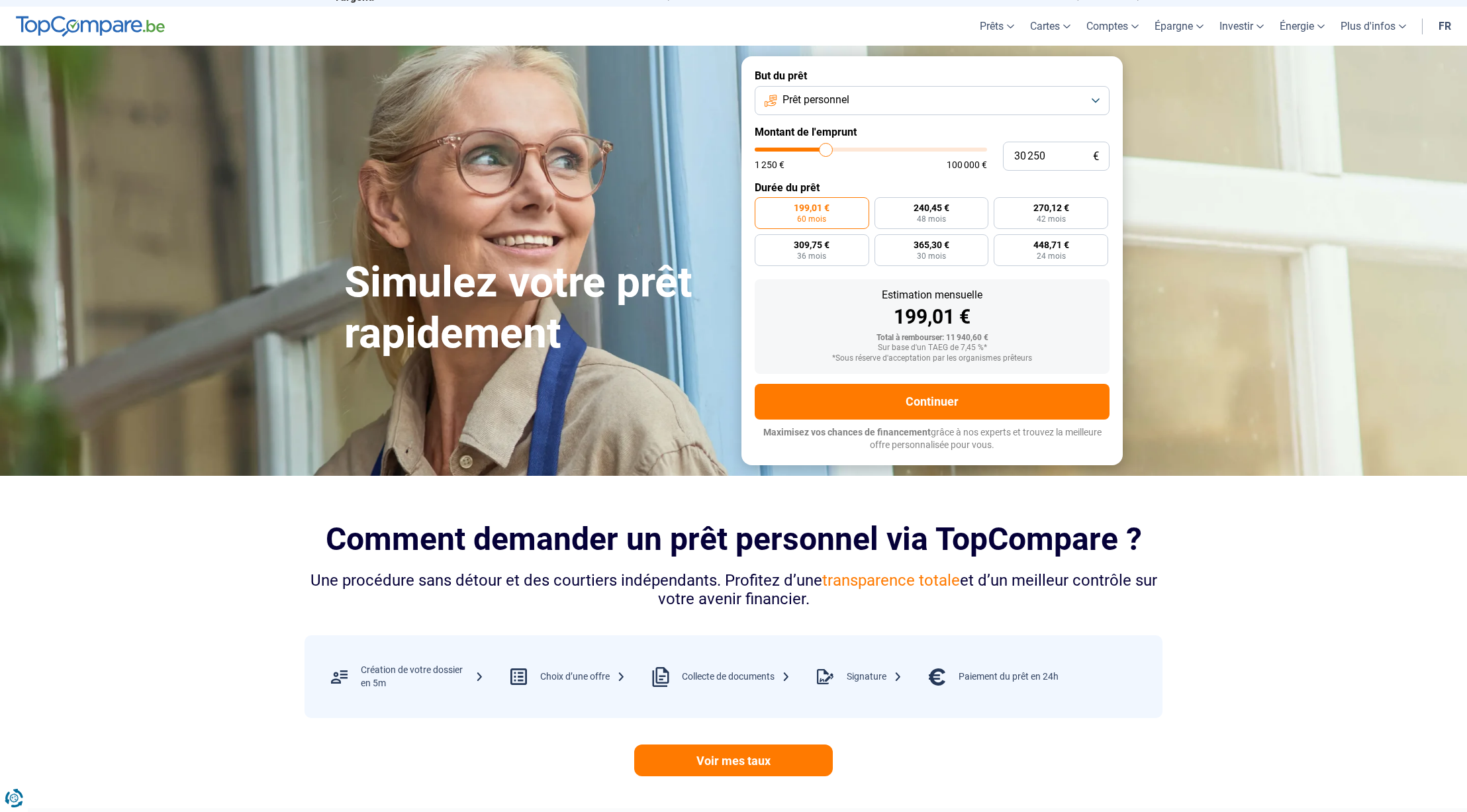
type input "29750"
type input "29 500"
type input "29500"
type input "29 000"
type input "29000"
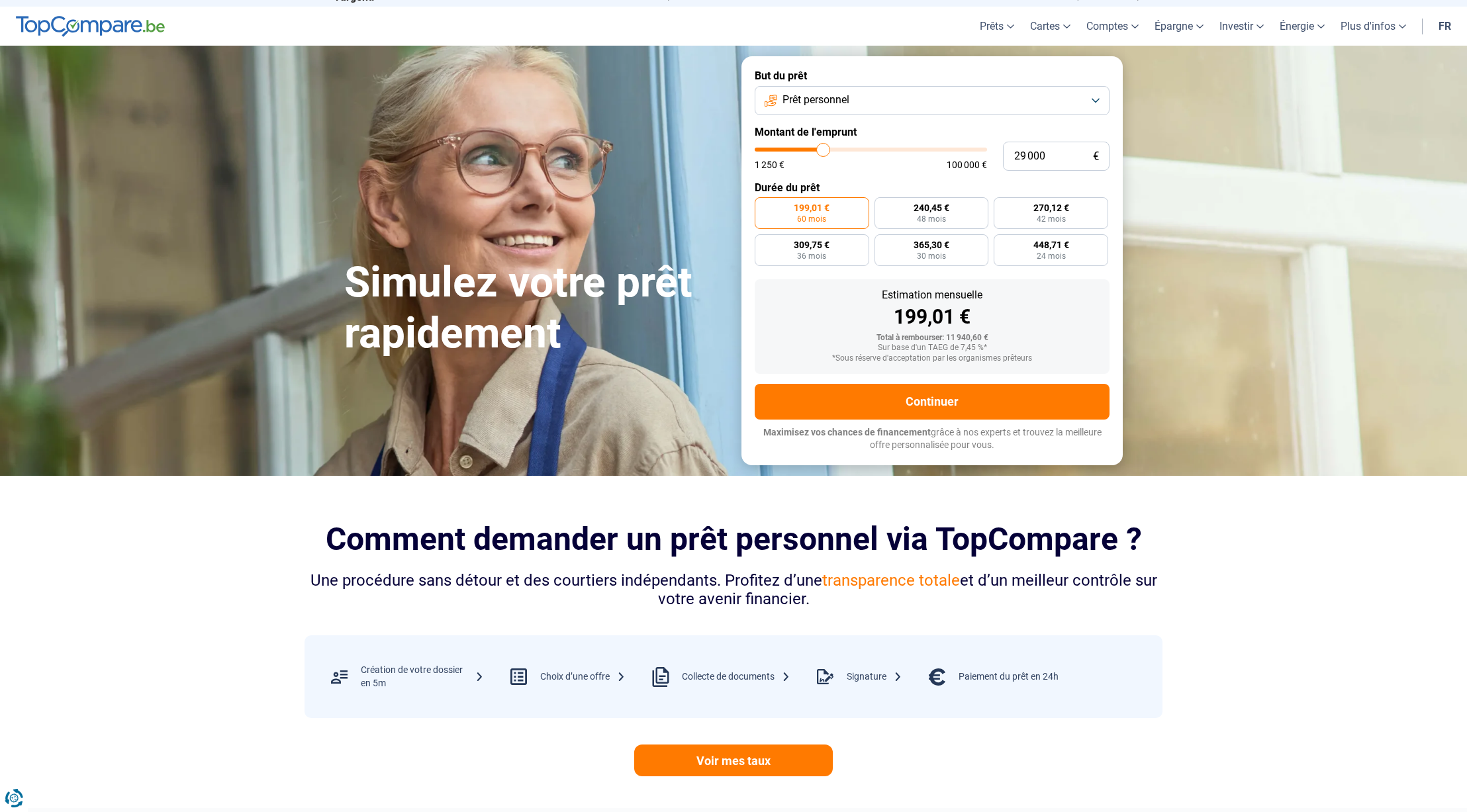
type input "28 750"
type input "28750"
type input "28 250"
type input "28250"
type input "28 000"
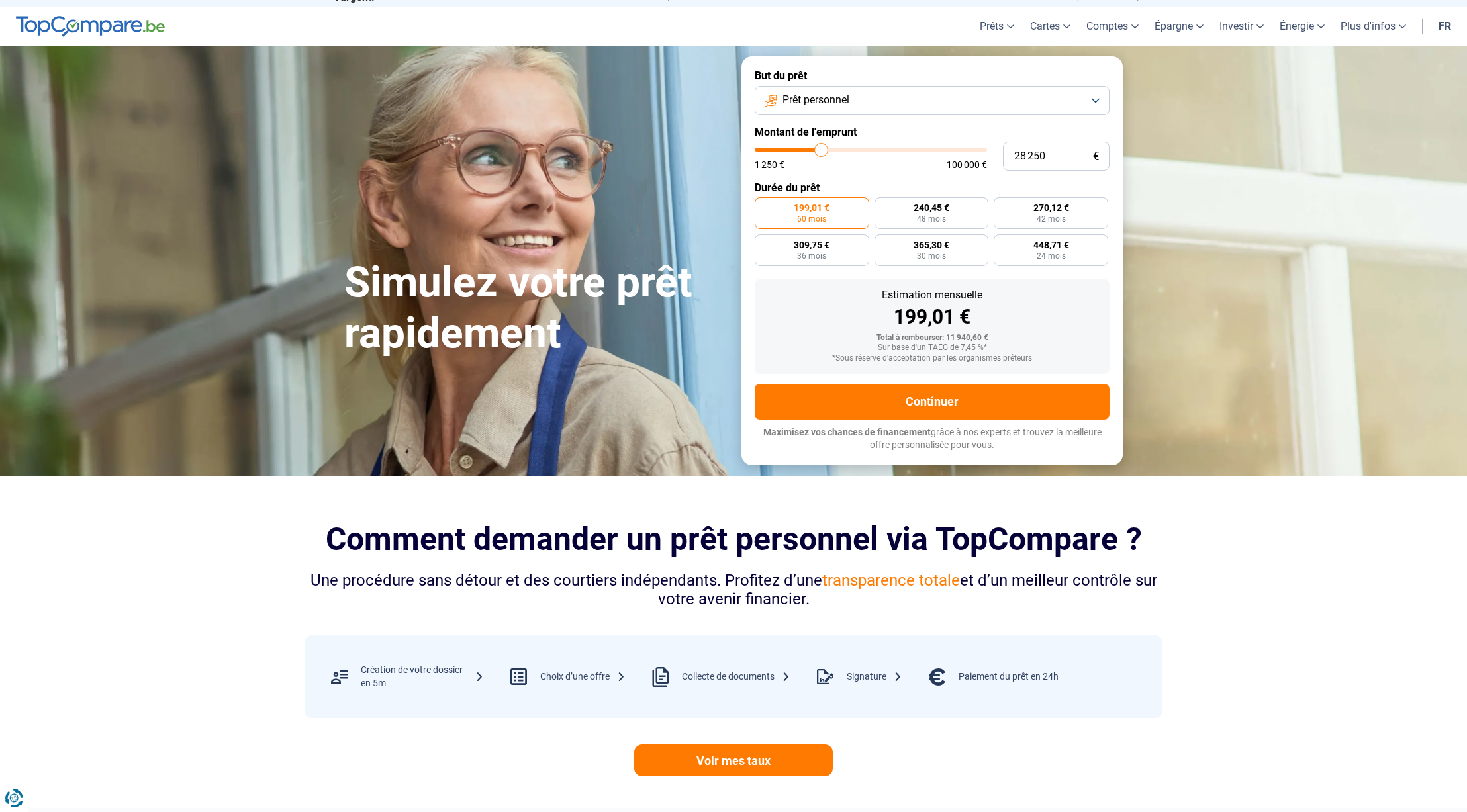
type input "28000"
type input "27 250"
type input "27250"
type input "27 000"
type input "27000"
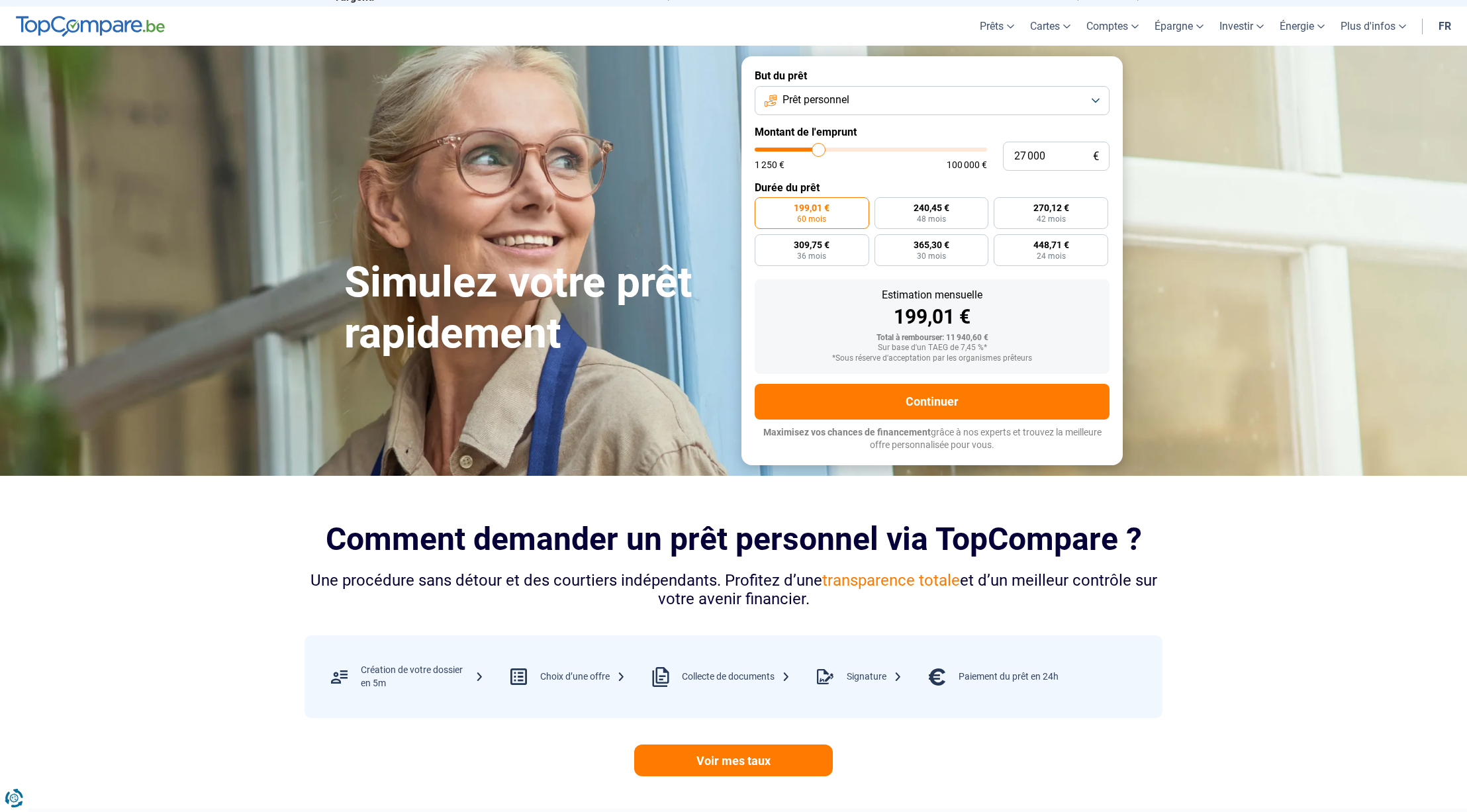
type input "26 500"
type input "26500"
type input "26 000"
type input "26000"
type input "25 750"
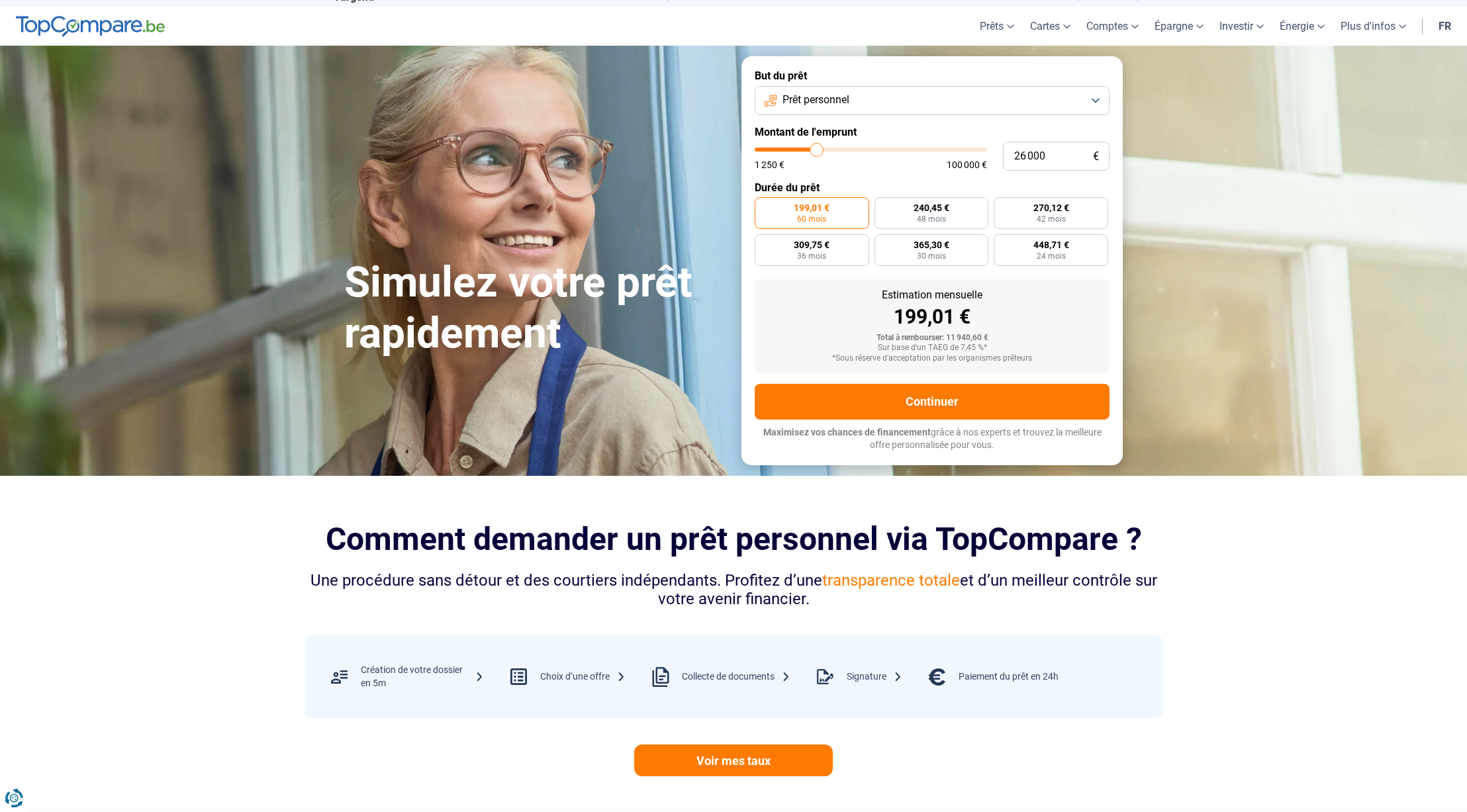
type input "25750"
type input "25 500"
type input "25500"
type input "25 250"
type input "25250"
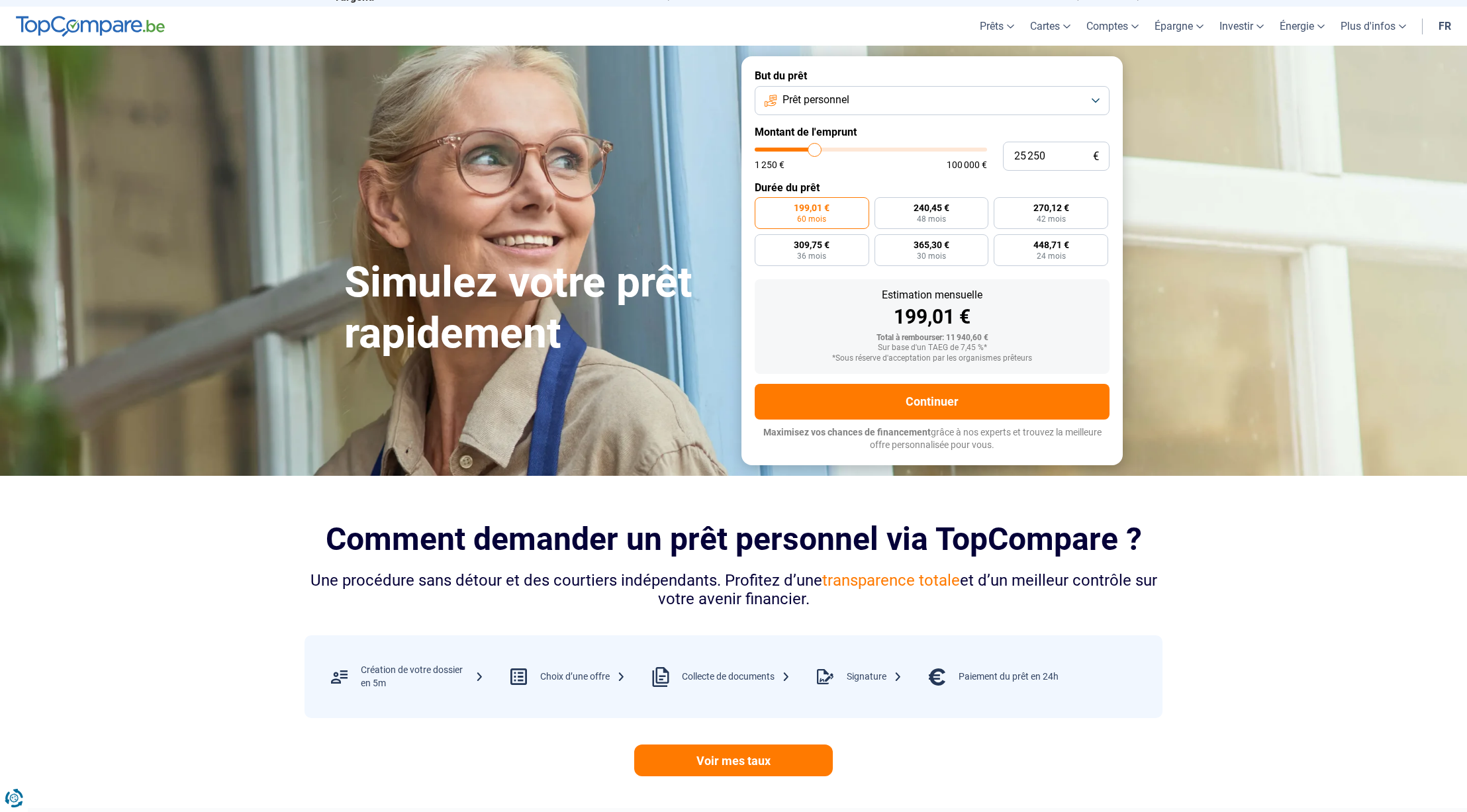
type input "24 500"
type input "24500"
type input "24 250"
type input "24250"
type input "24 000"
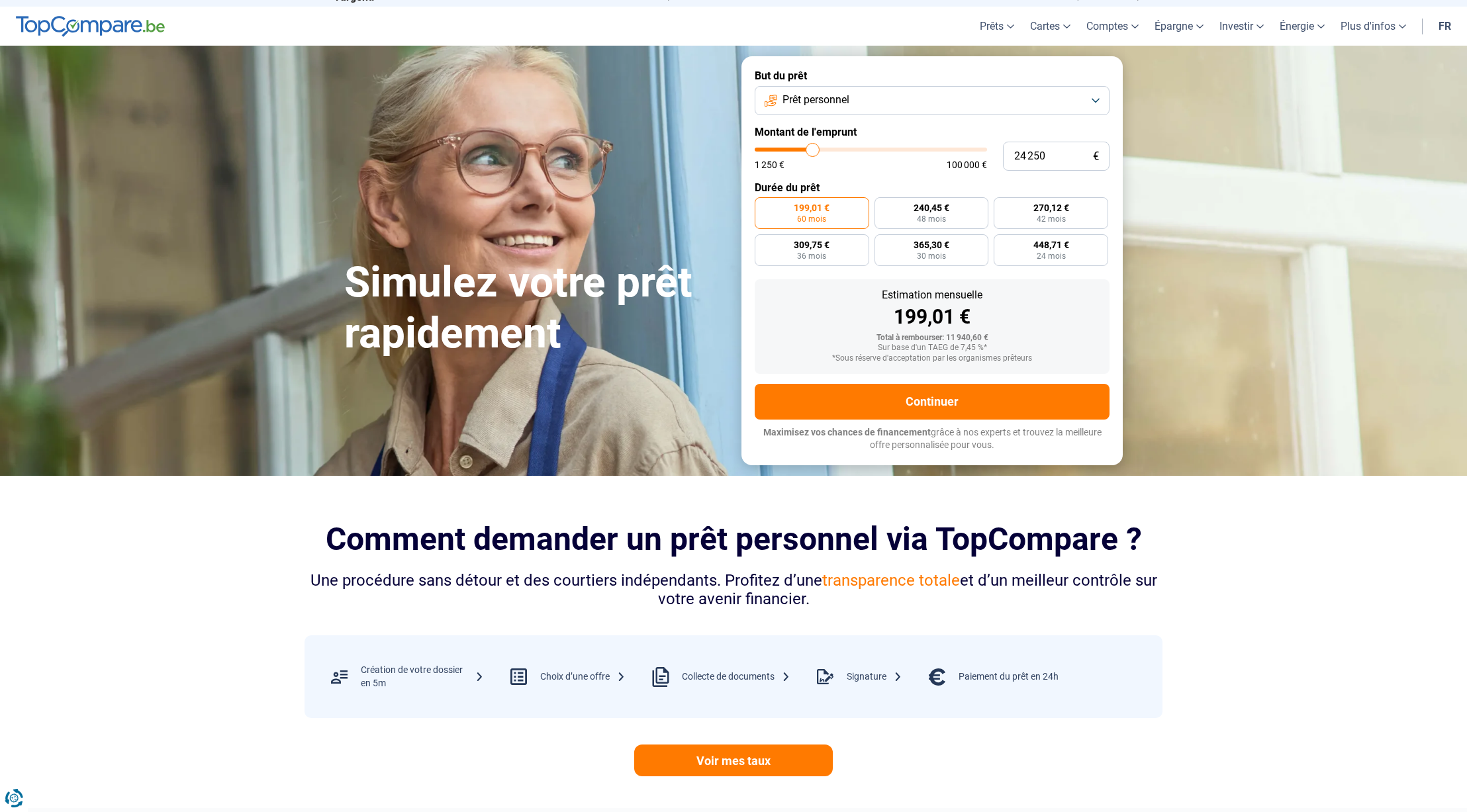
type input "24000"
type input "23 000"
type input "23000"
type input "22 750"
type input "22750"
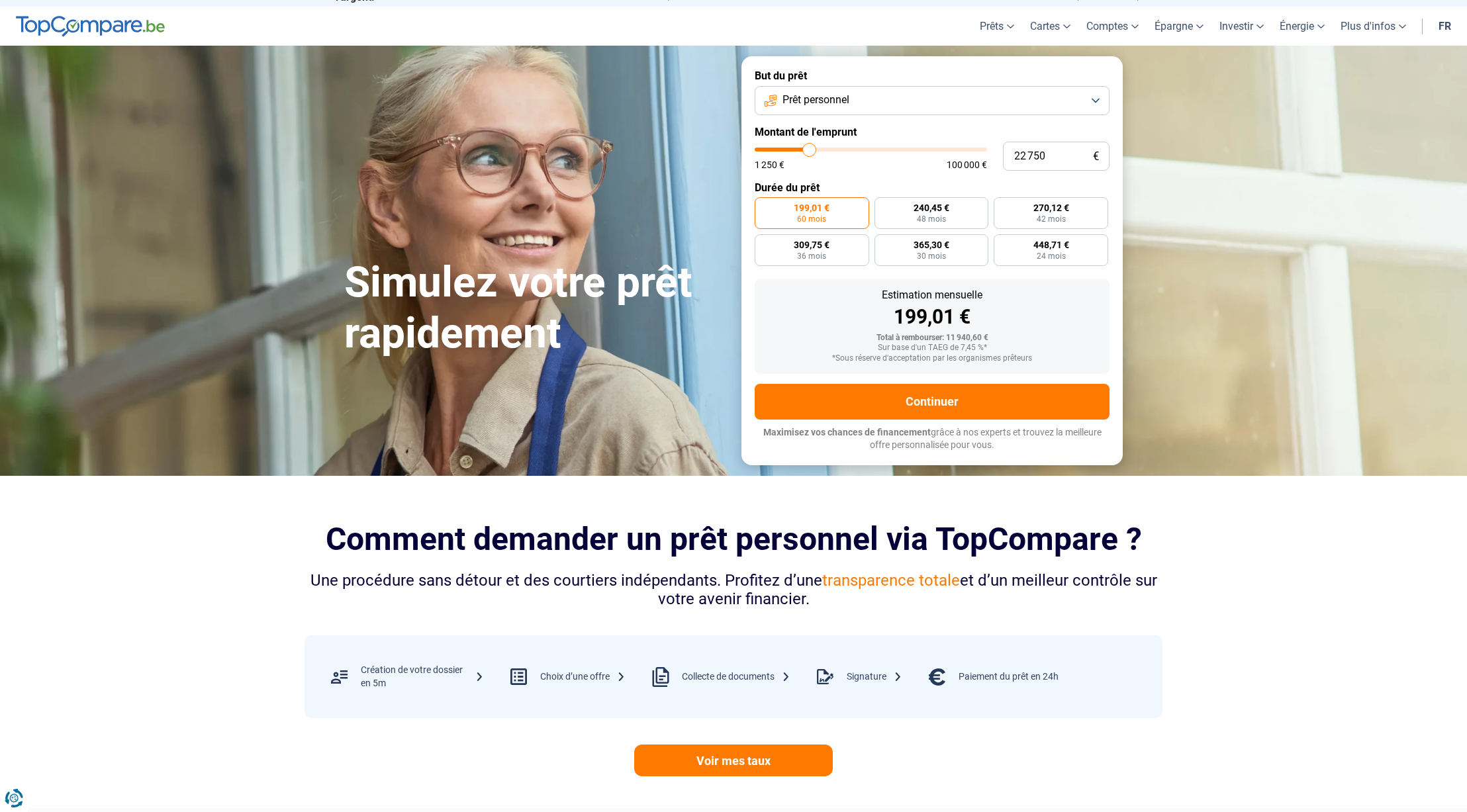
type input "22 250"
type input "22250"
type input "21 500"
type input "21500"
type input "20 500"
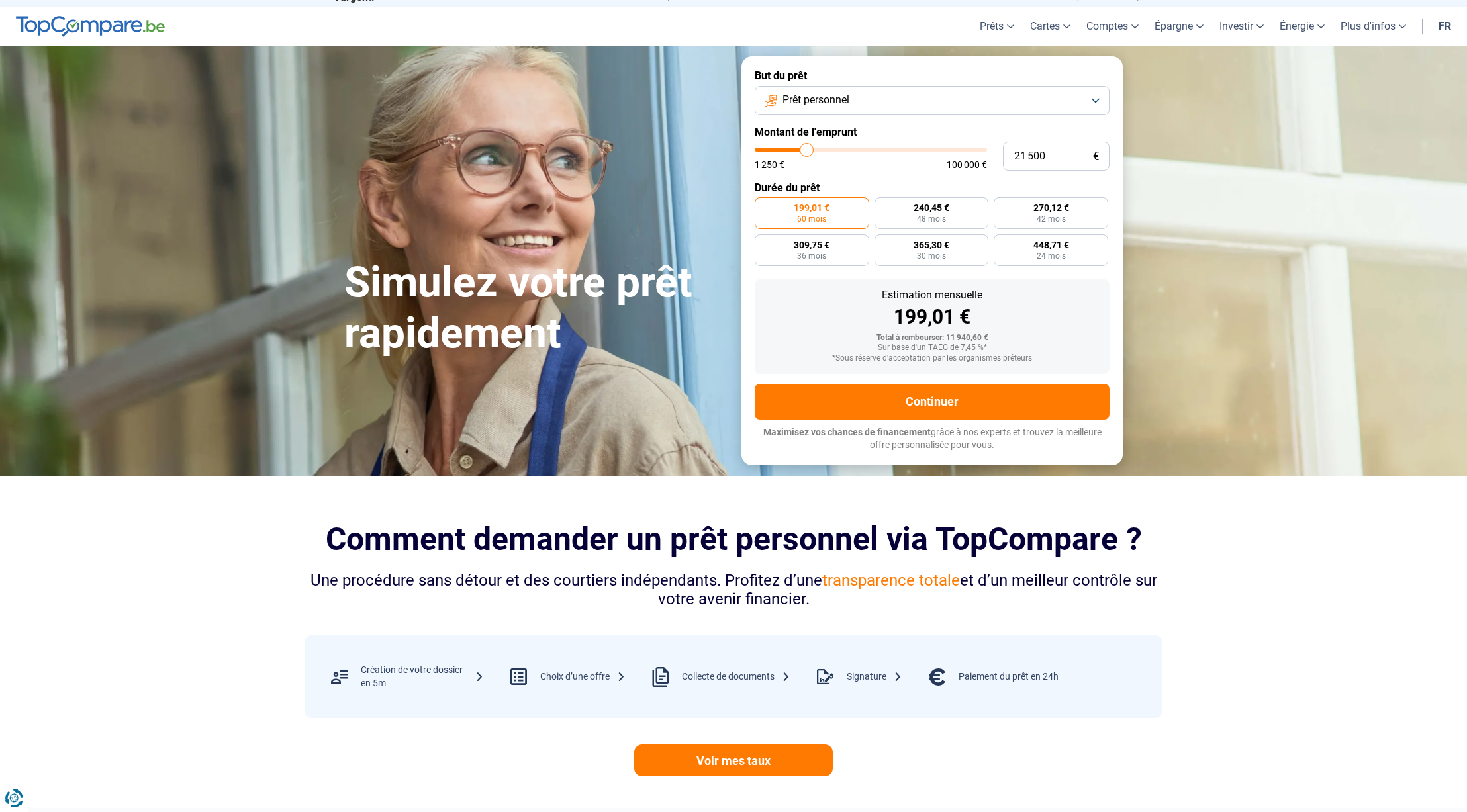
type input "20500"
type input "20 000"
type input "20000"
type input "19 750"
type input "19750"
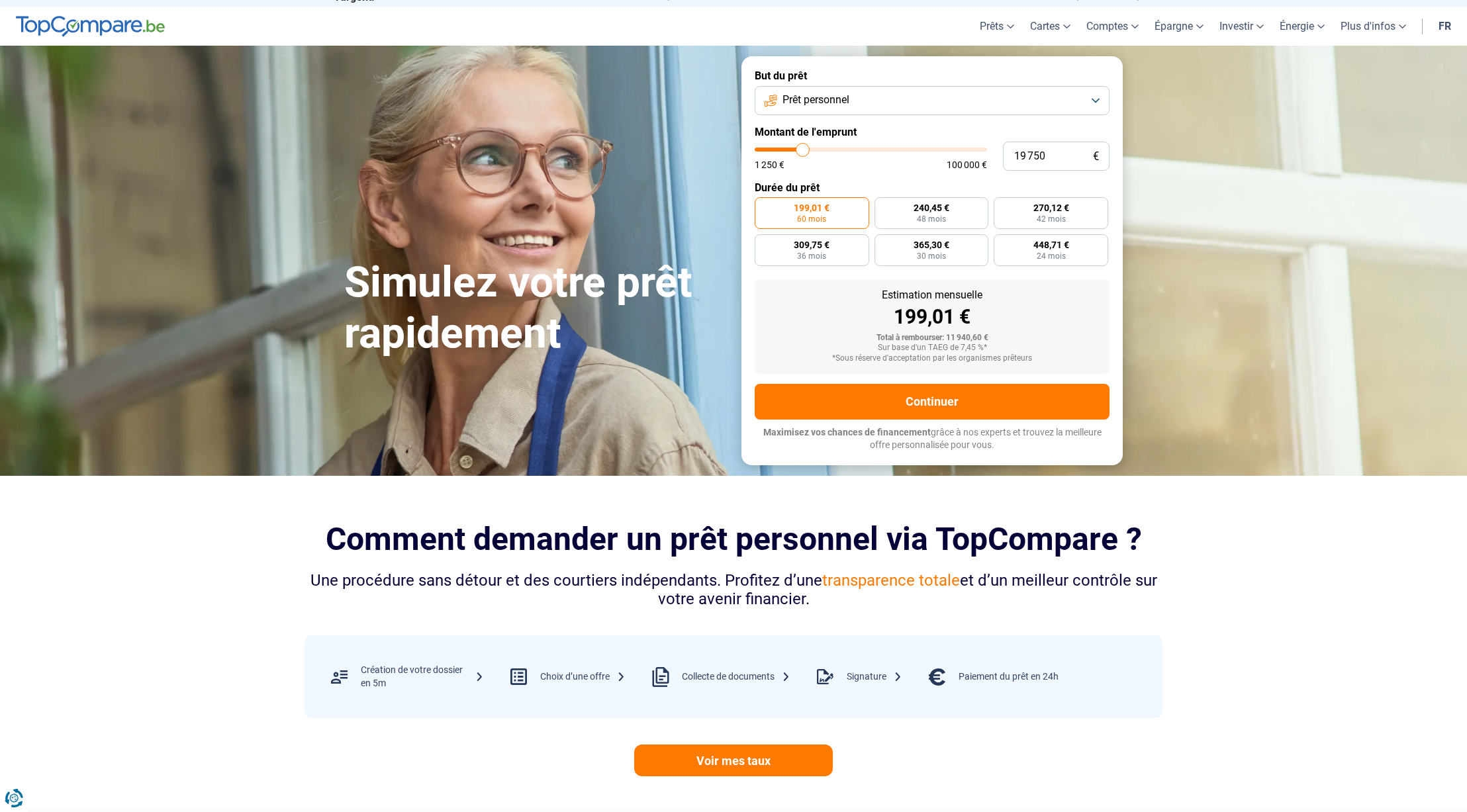
type input "18 750"
type input "18750"
type input "18 500"
type input "18500"
type input "18 750"
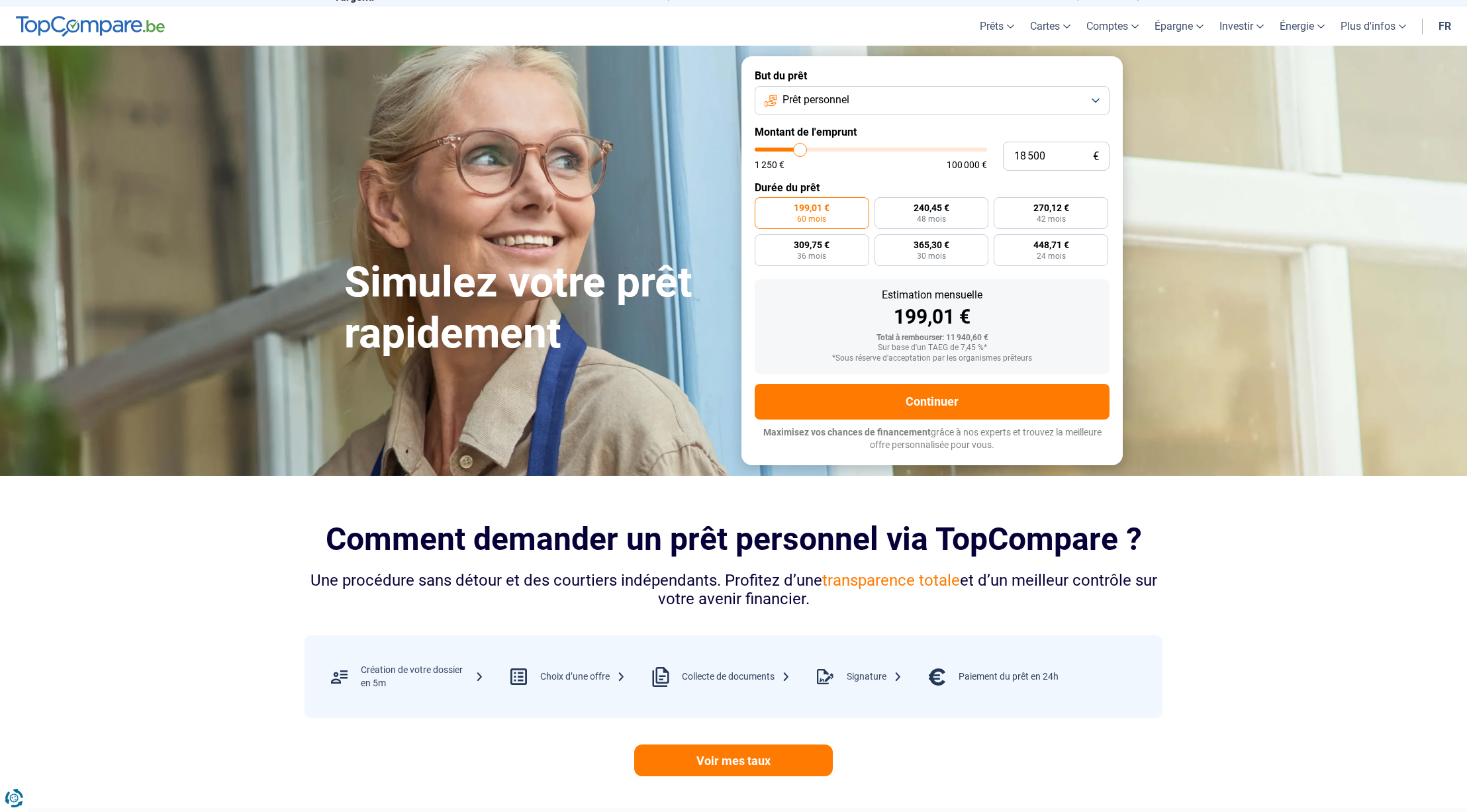
type input "18750"
type input "18 000"
type input "18000"
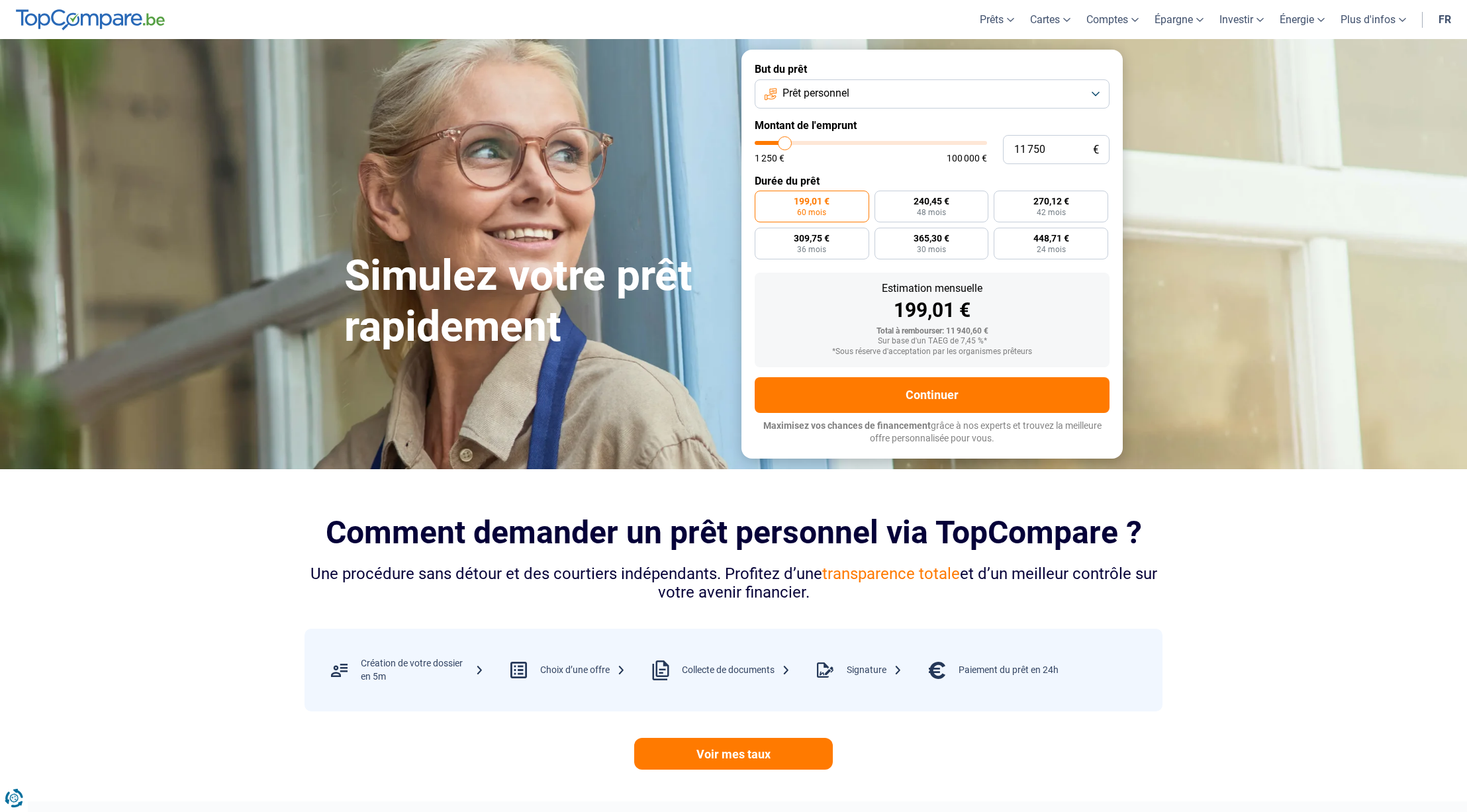
scroll to position [34, 1]
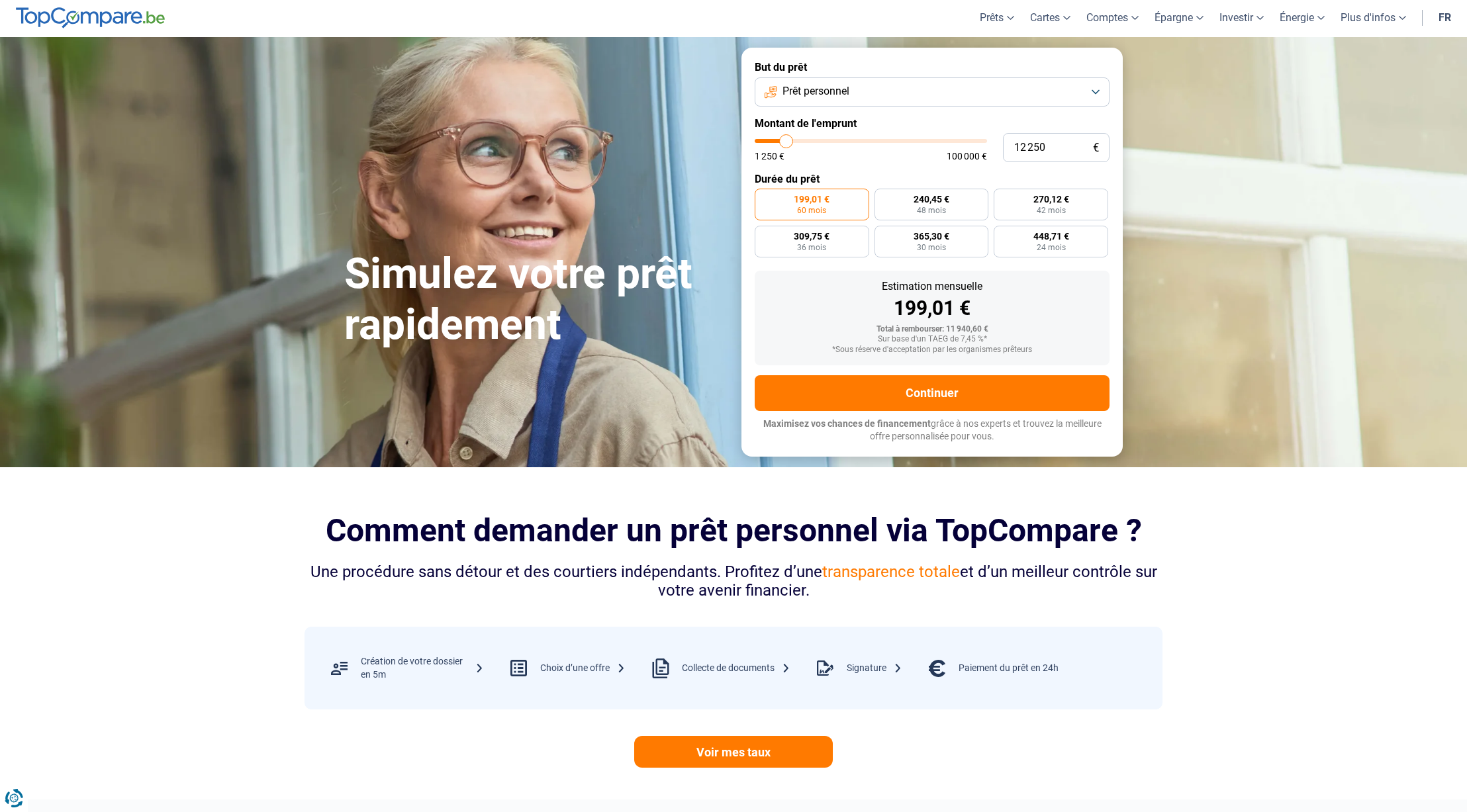
drag, startPoint x: 781, startPoint y: 155, endPoint x: 786, endPoint y: 145, distance: 11.2
click at [786, 143] on input "range" at bounding box center [871, 141] width 232 height 4
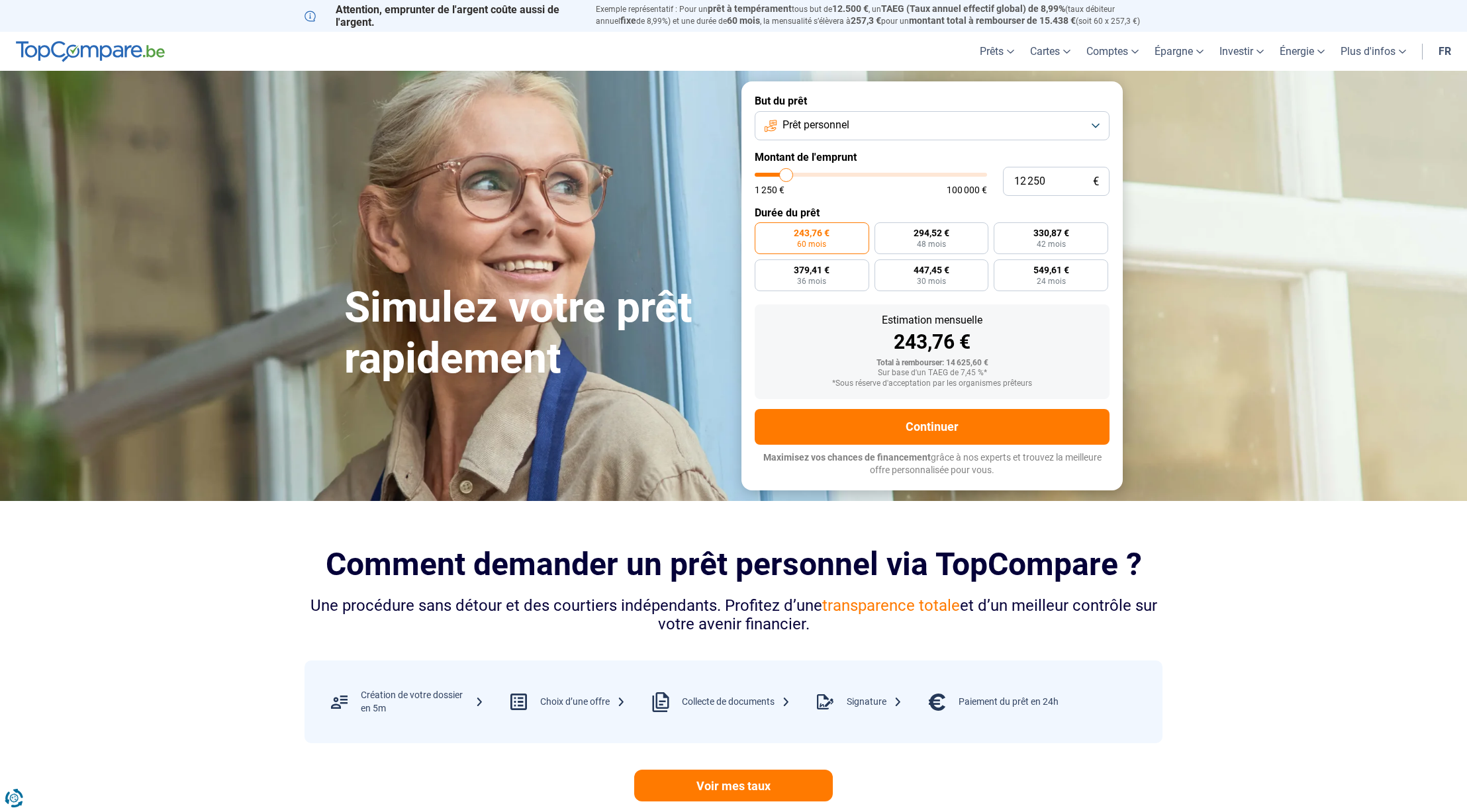
scroll to position [0, 0]
drag, startPoint x: 784, startPoint y: 169, endPoint x: 770, endPoint y: 169, distance: 14.0
click at [770, 172] on input "range" at bounding box center [871, 174] width 232 height 4
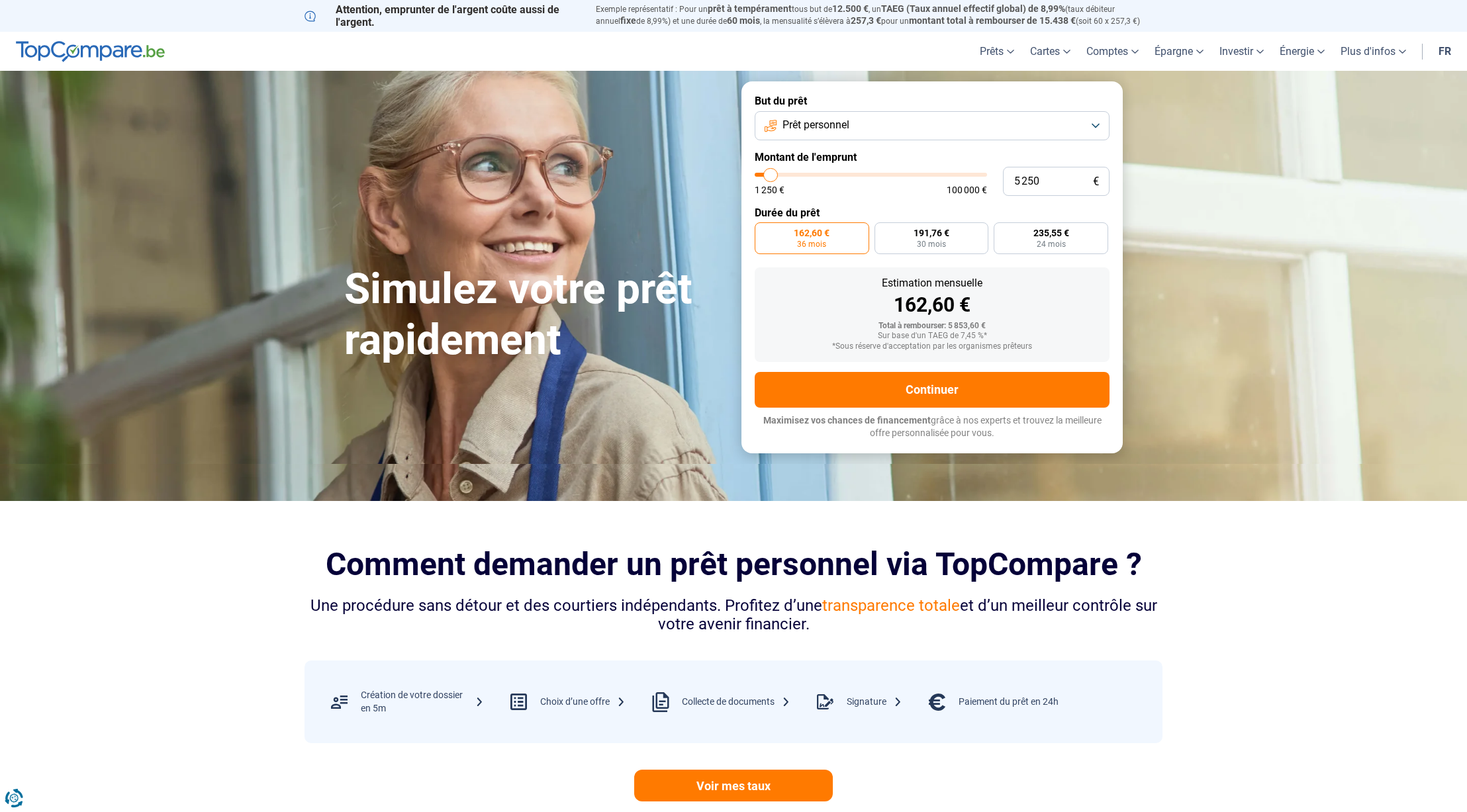
scroll to position [0, 1]
click at [767, 172] on input "range" at bounding box center [871, 174] width 232 height 4
